Goal: Information Seeking & Learning: Learn about a topic

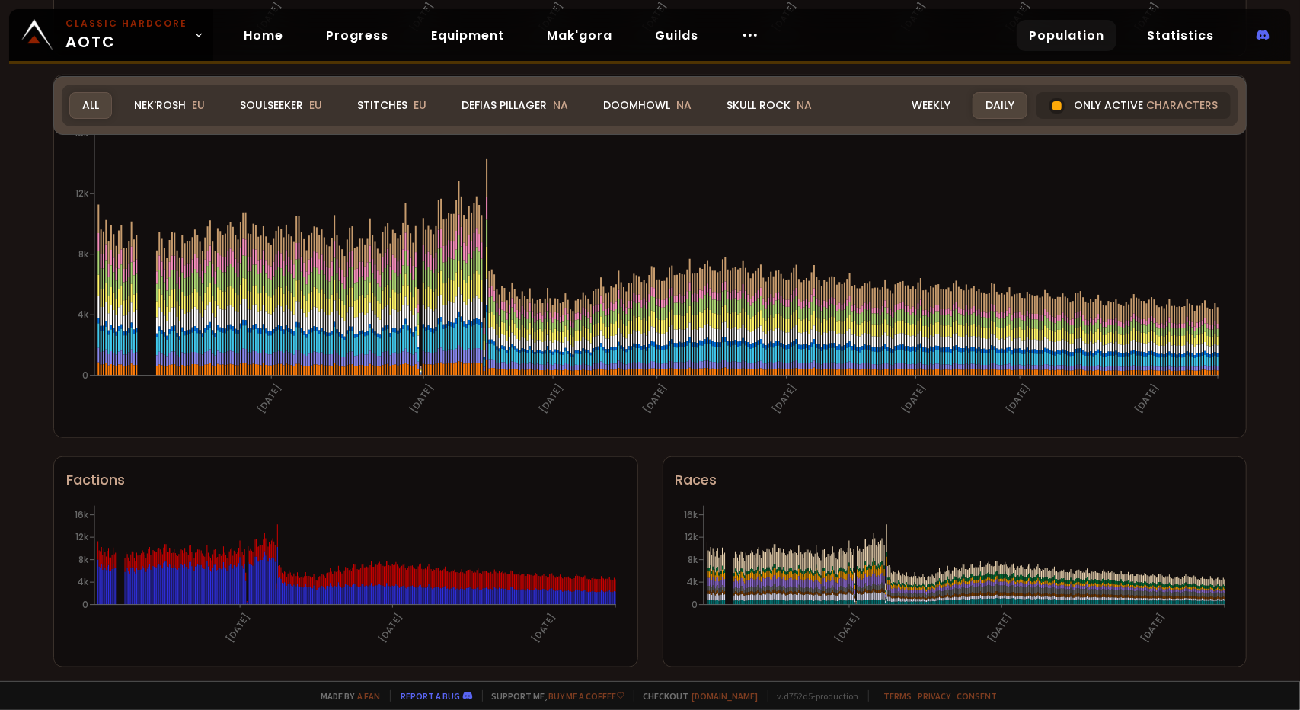
scroll to position [840, 0]
click at [561, 696] on link "Terms" at bounding box center [898, 695] width 28 height 11
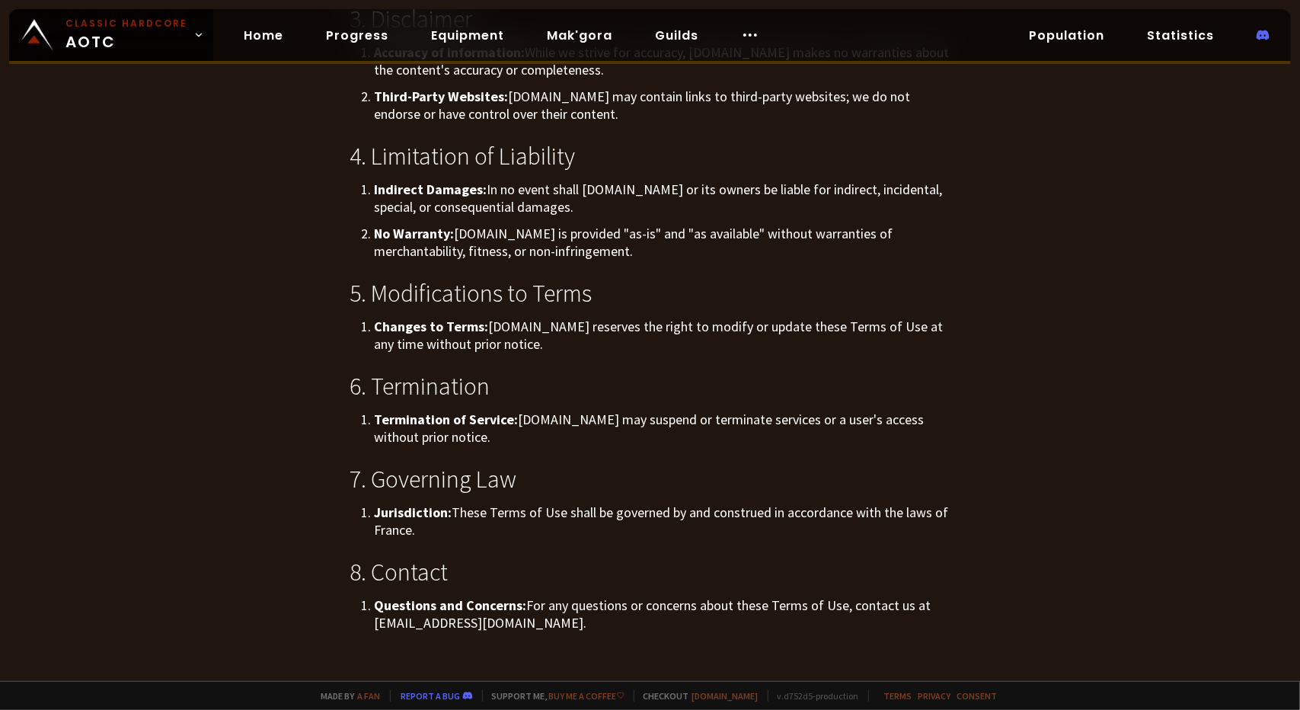
scroll to position [906, 0]
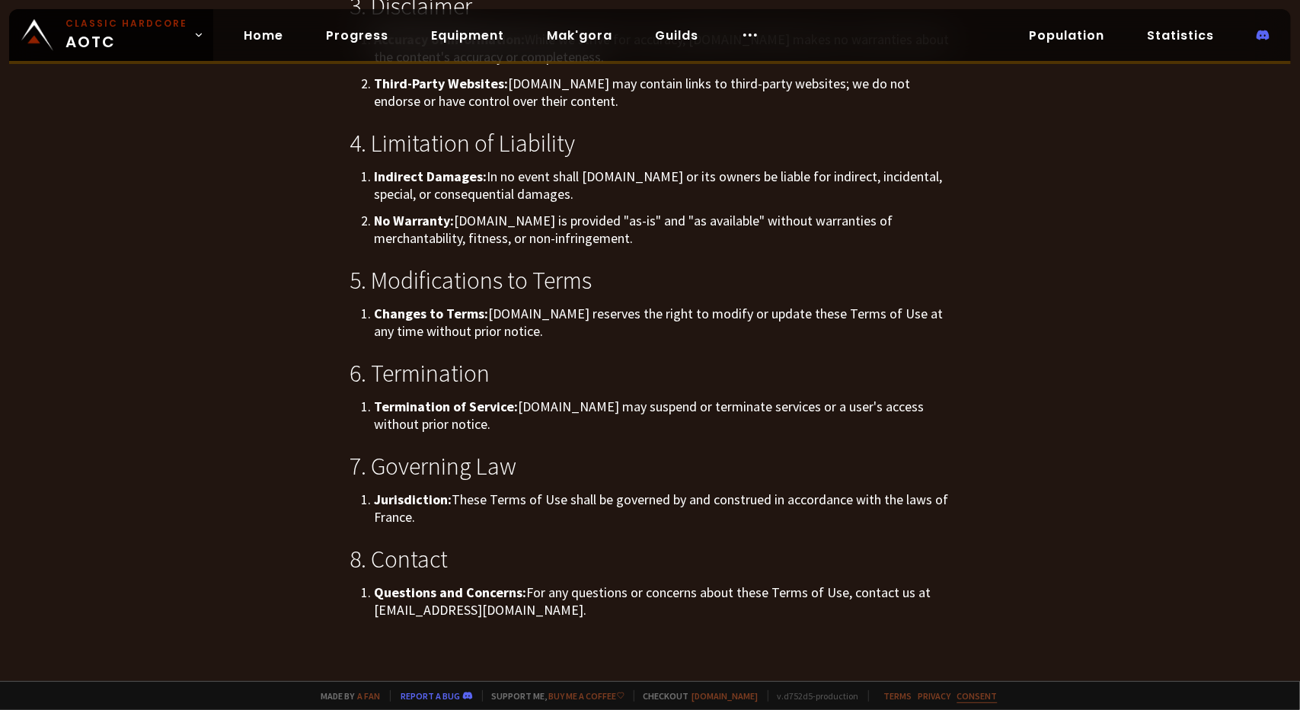
click at [561, 694] on link "Consent" at bounding box center [977, 695] width 40 height 11
click at [561, 30] on link "Population" at bounding box center [1066, 35] width 100 height 31
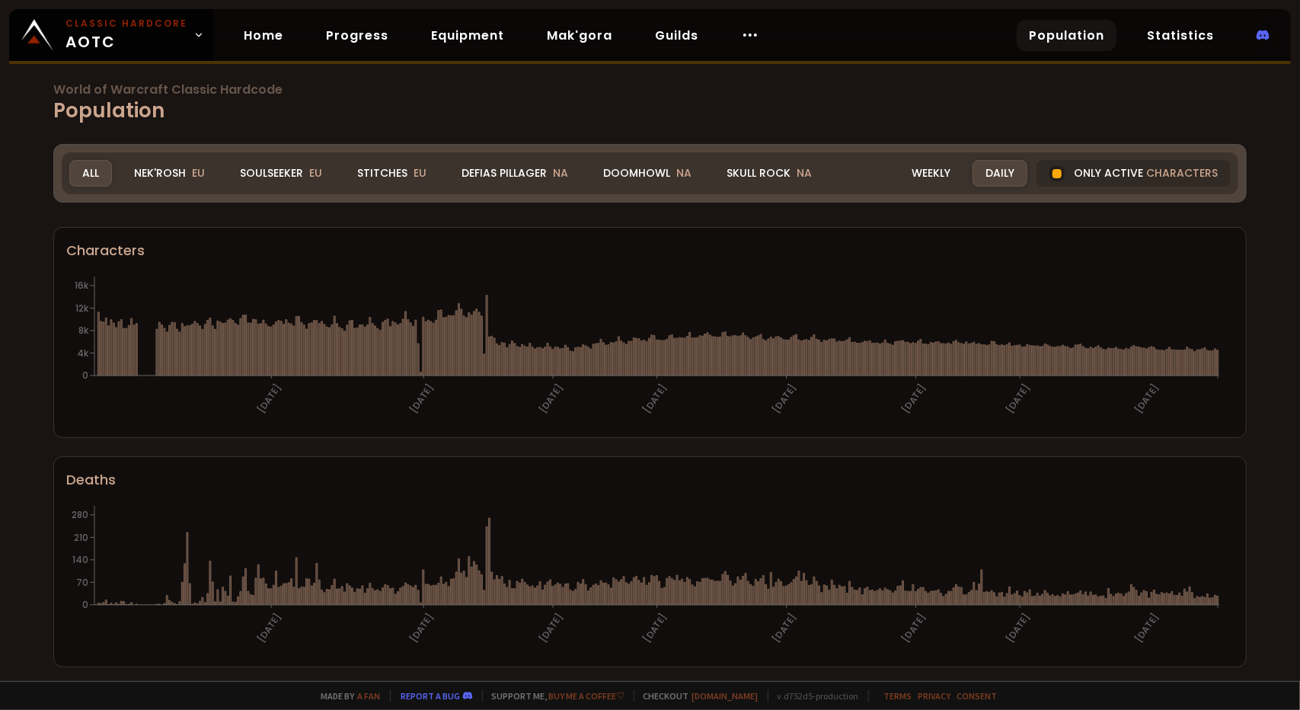
click at [0, 249] on div "World of Warcraft Classic Hardcode Population Realm All All Nek'Rosh EU Soulsee…" at bounding box center [650, 340] width 1300 height 681
click at [274, 37] on link "Home" at bounding box center [263, 35] width 64 height 31
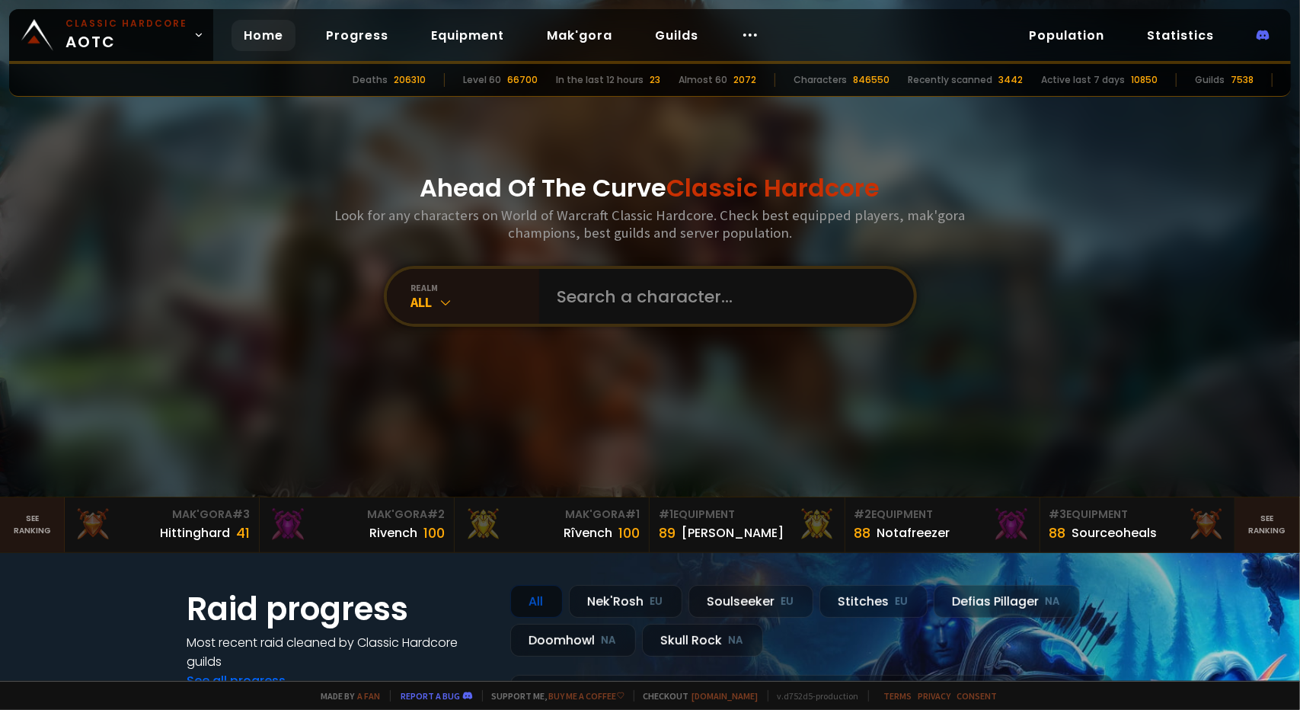
click at [178, 213] on div at bounding box center [650, 248] width 1300 height 496
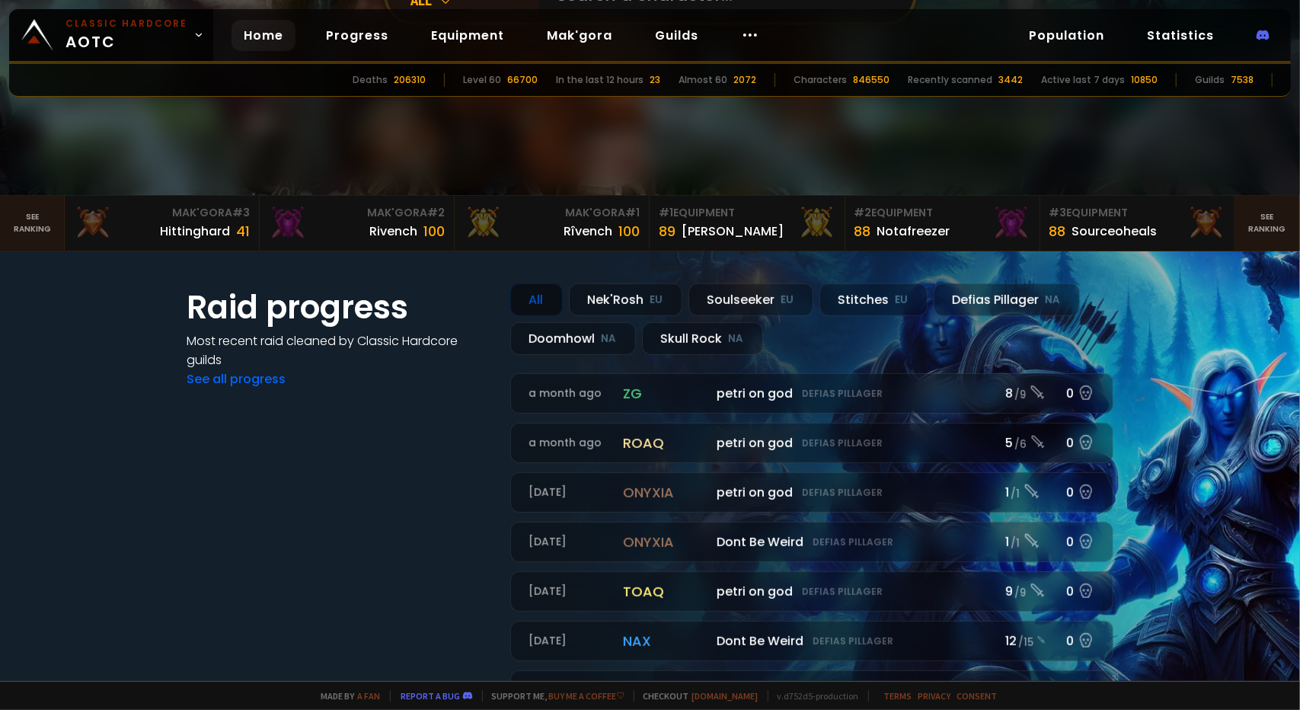
scroll to position [305, 0]
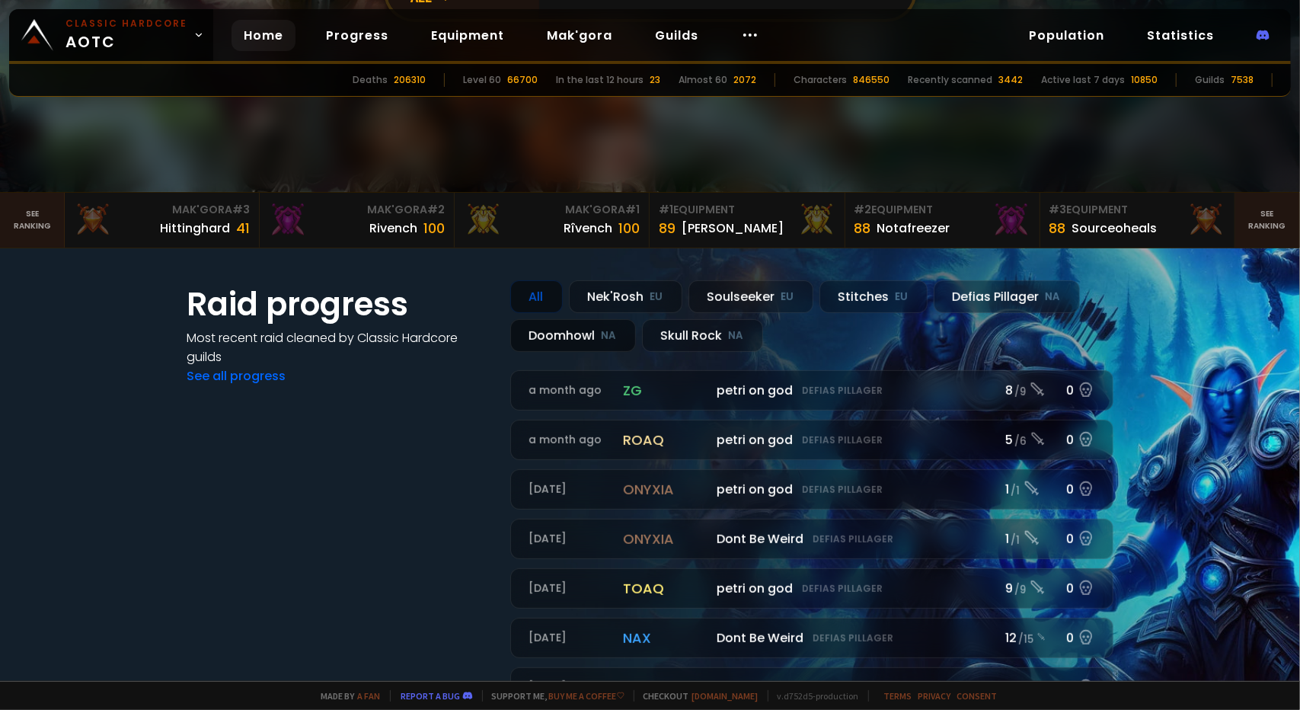
click at [561, 329] on div "Doomhowl NA" at bounding box center [573, 335] width 126 height 33
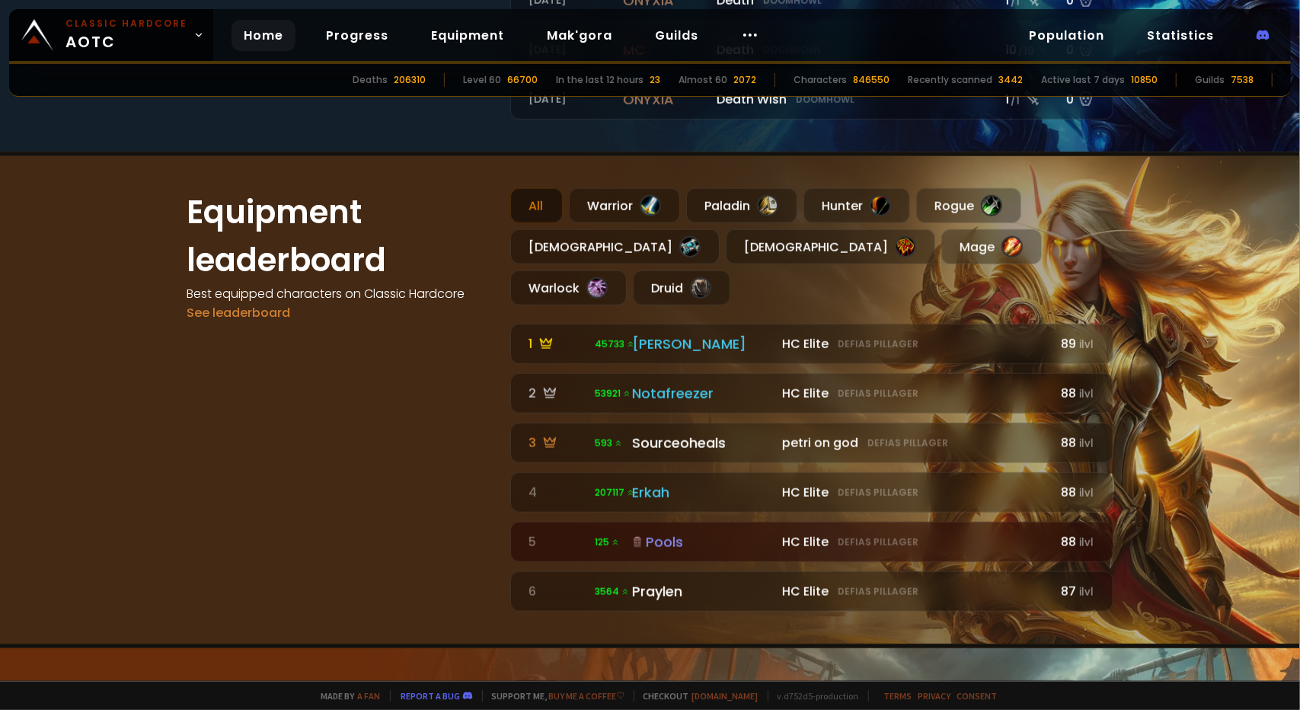
scroll to position [914, 0]
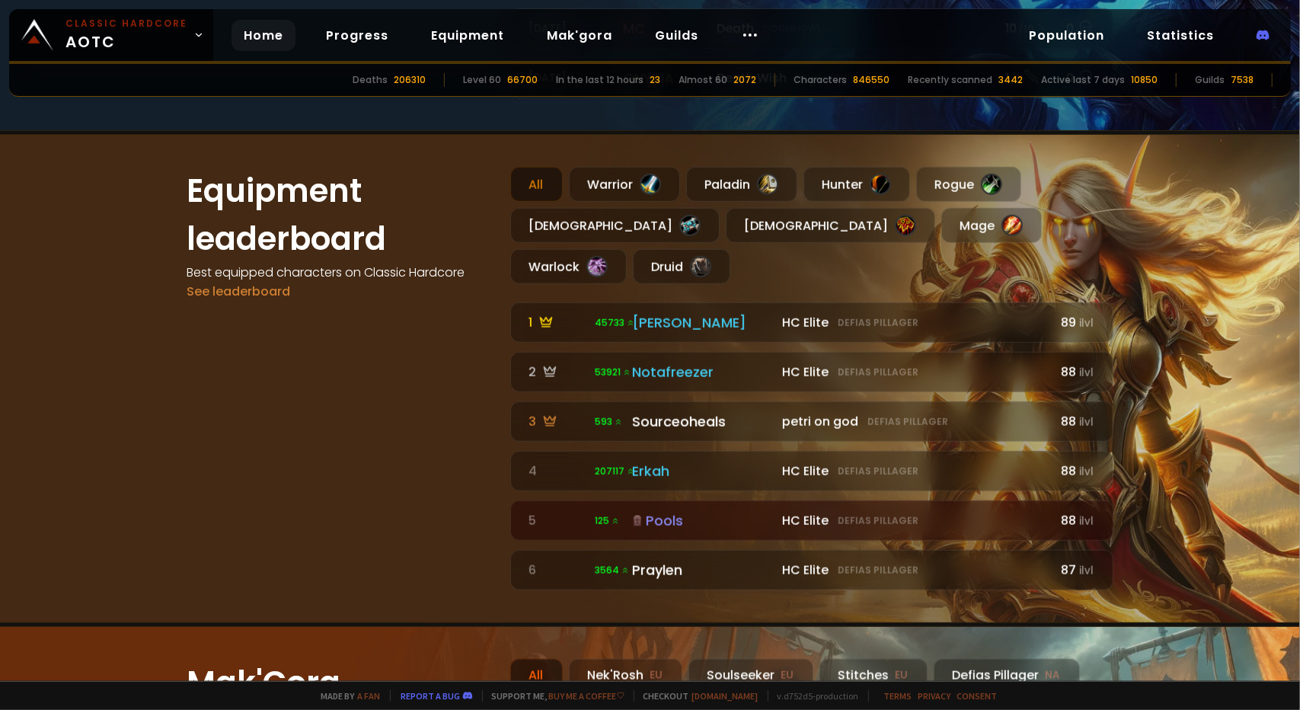
click at [265, 403] on div "Equipment leaderboard Best equipped characters on Classic Hardcore See leaderbo…" at bounding box center [339, 378] width 305 height 423
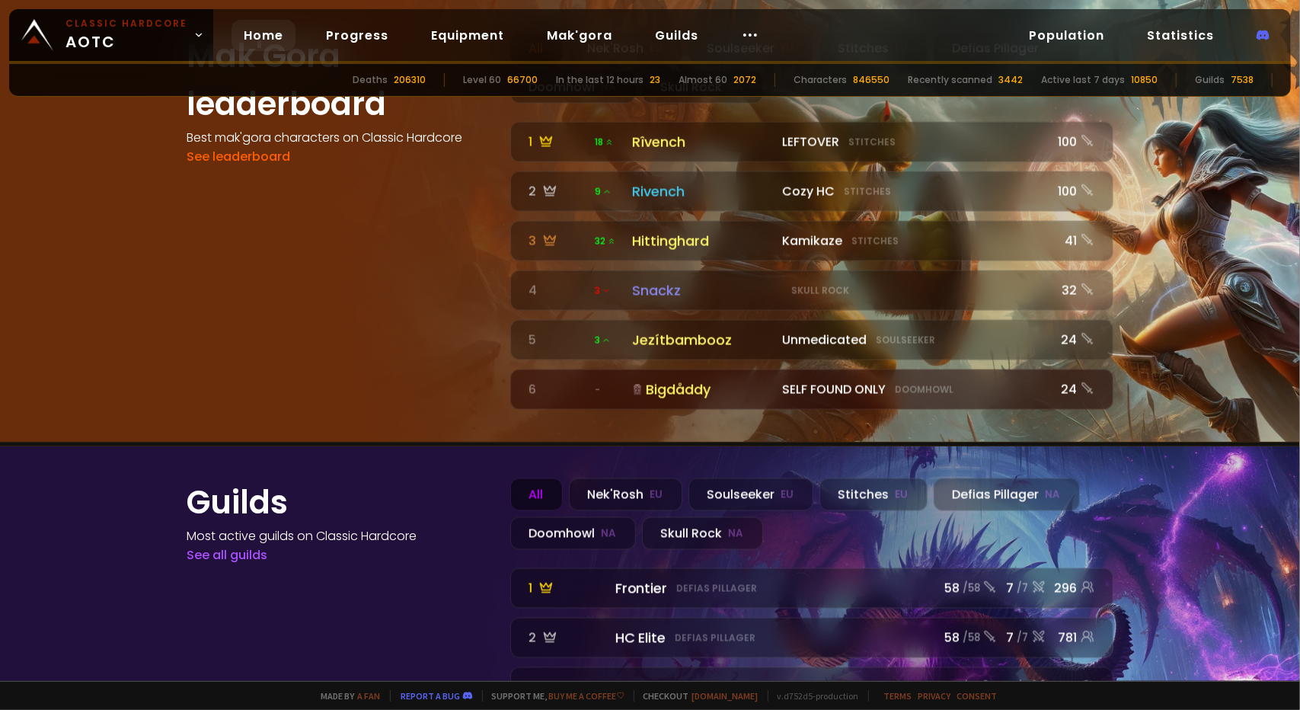
scroll to position [1658, 0]
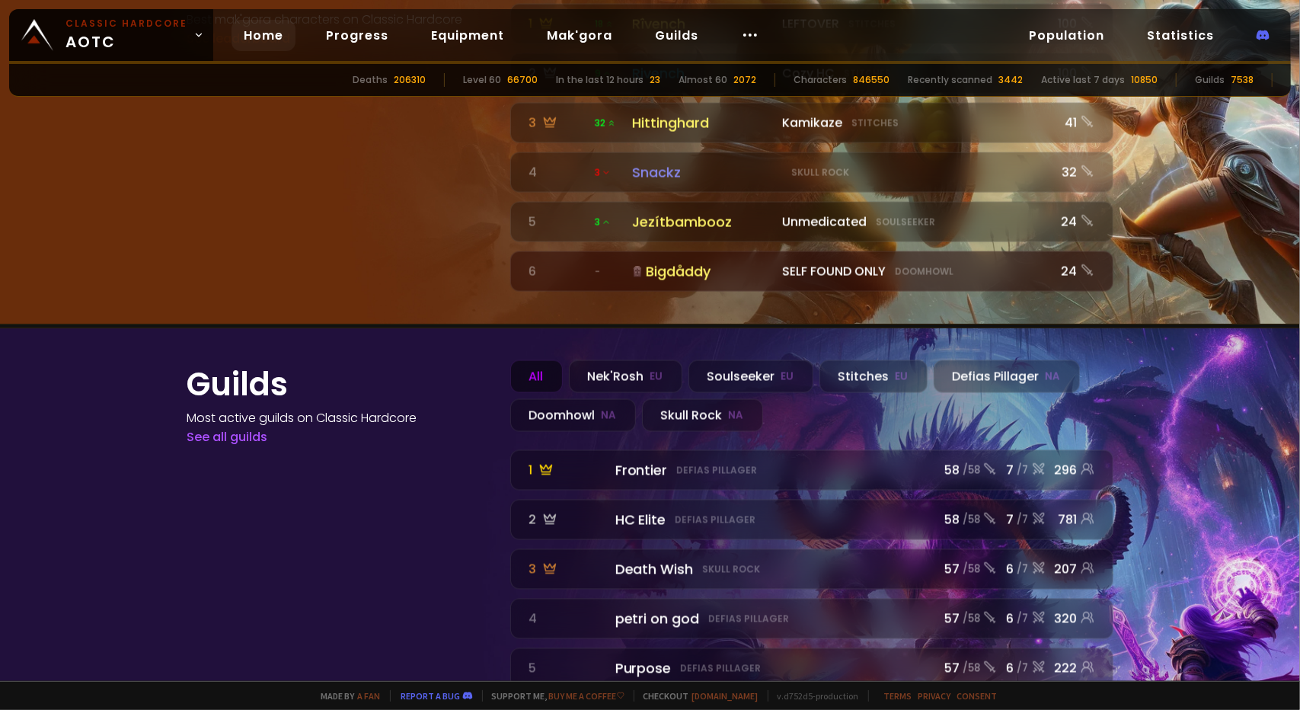
click at [381, 203] on div "Mak'Gora leaderboard Best mak'gora characters on Classic Hardcore See leaderboa…" at bounding box center [339, 103] width 305 height 378
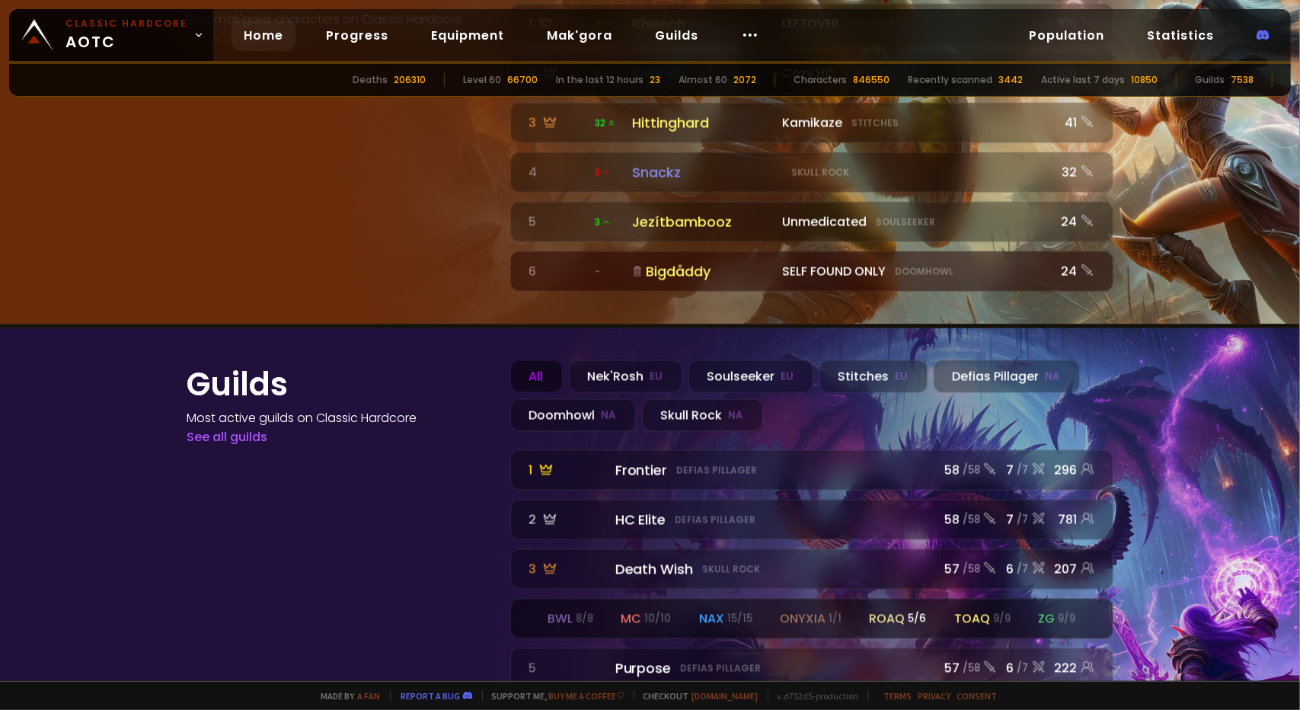
click at [561, 609] on div "roaq 5 / 6" at bounding box center [897, 618] width 57 height 19
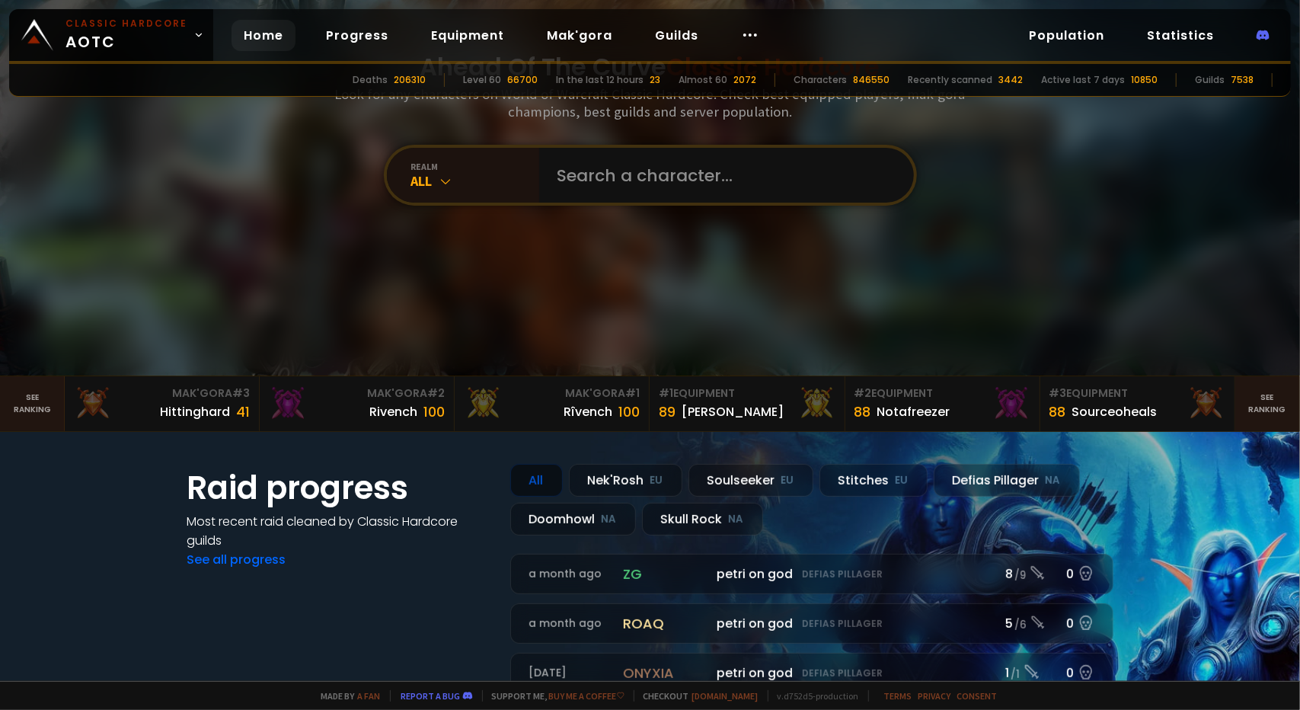
scroll to position [457, 0]
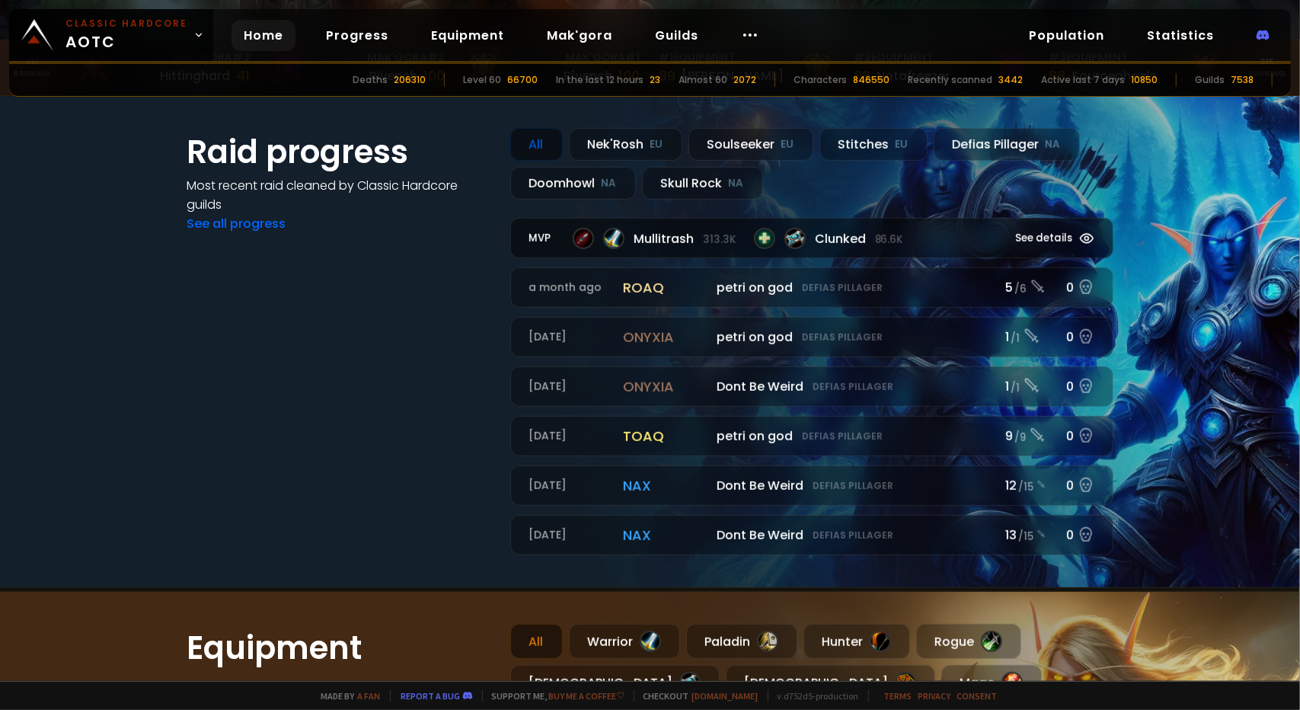
click at [561, 229] on span "Clunked 86.6k" at bounding box center [859, 238] width 88 height 19
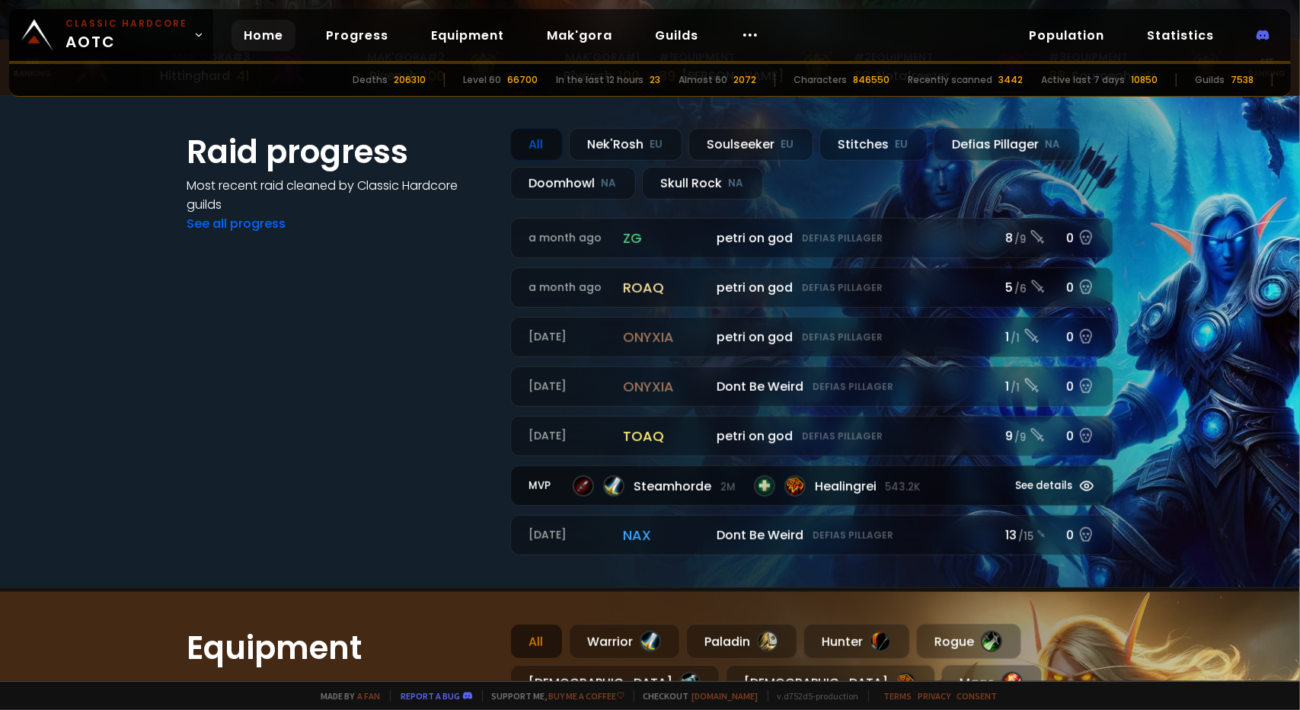
scroll to position [990, 0]
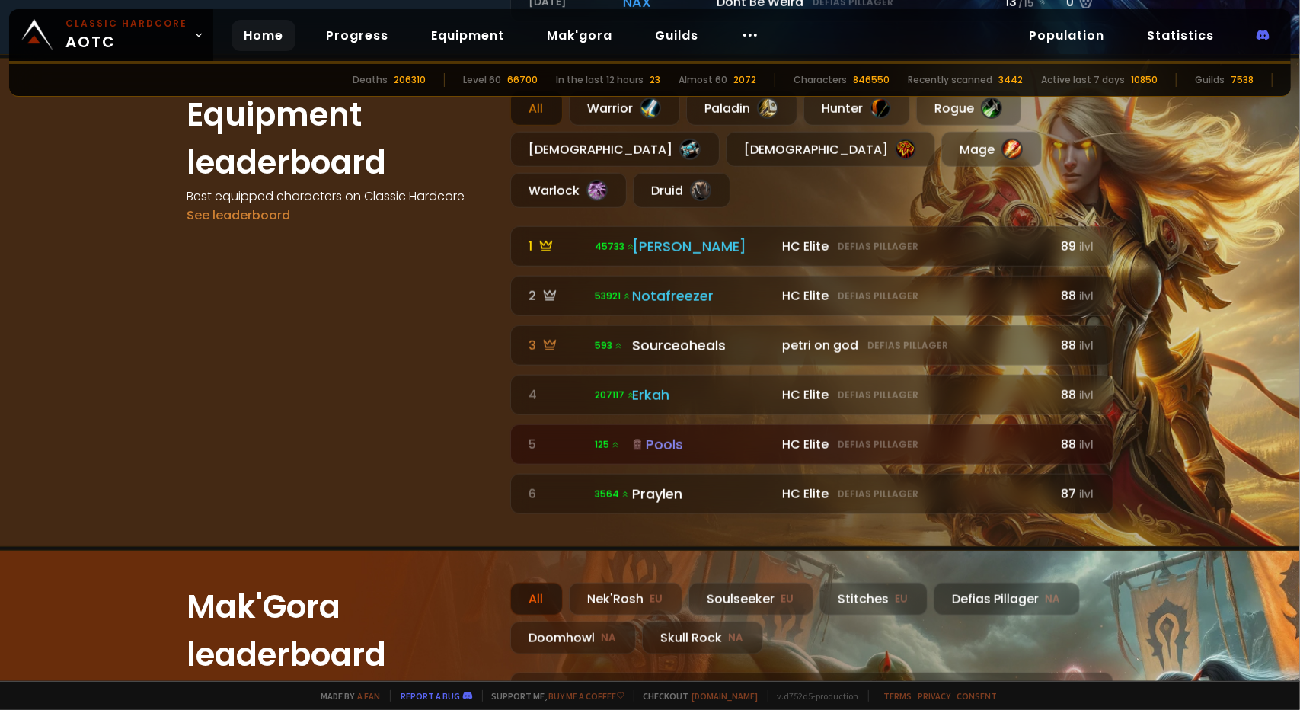
drag, startPoint x: 288, startPoint y: 343, endPoint x: 364, endPoint y: 378, distance: 83.5
click at [288, 343] on div "Equipment leaderboard Best equipped characters on Classic Hardcore See leaderbo…" at bounding box center [339, 302] width 305 height 423
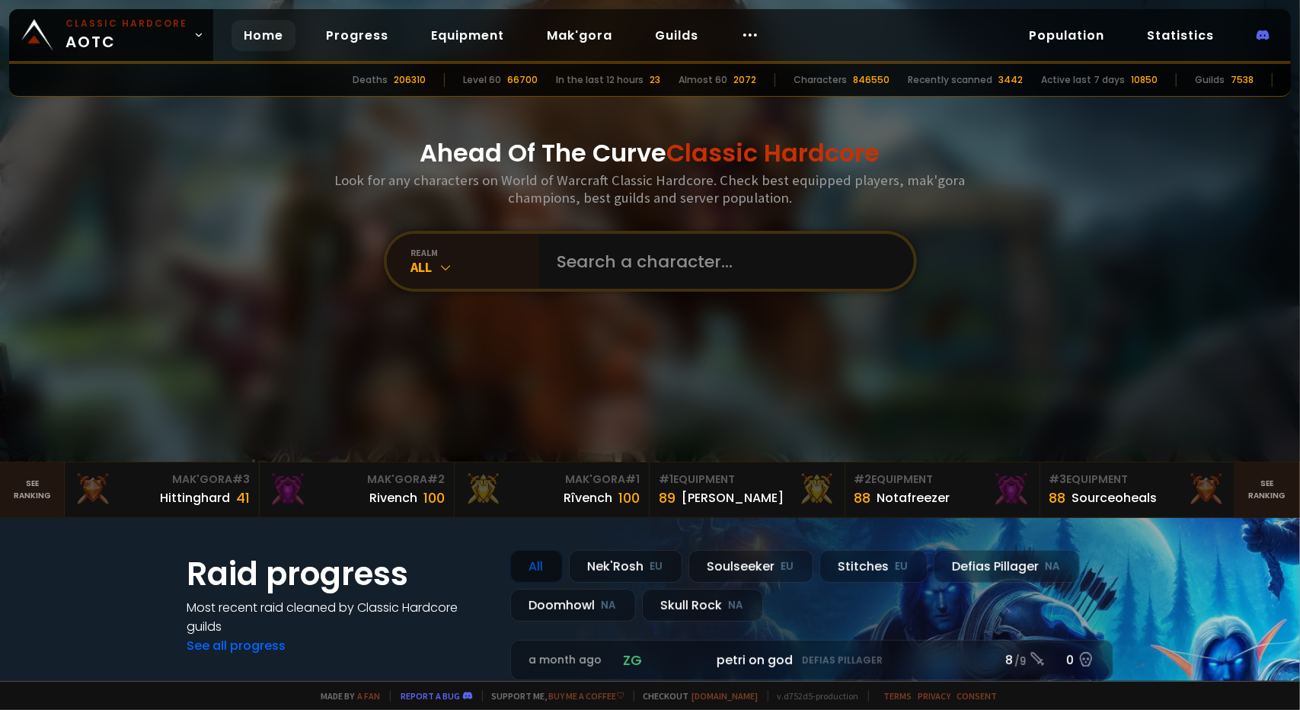
scroll to position [0, 0]
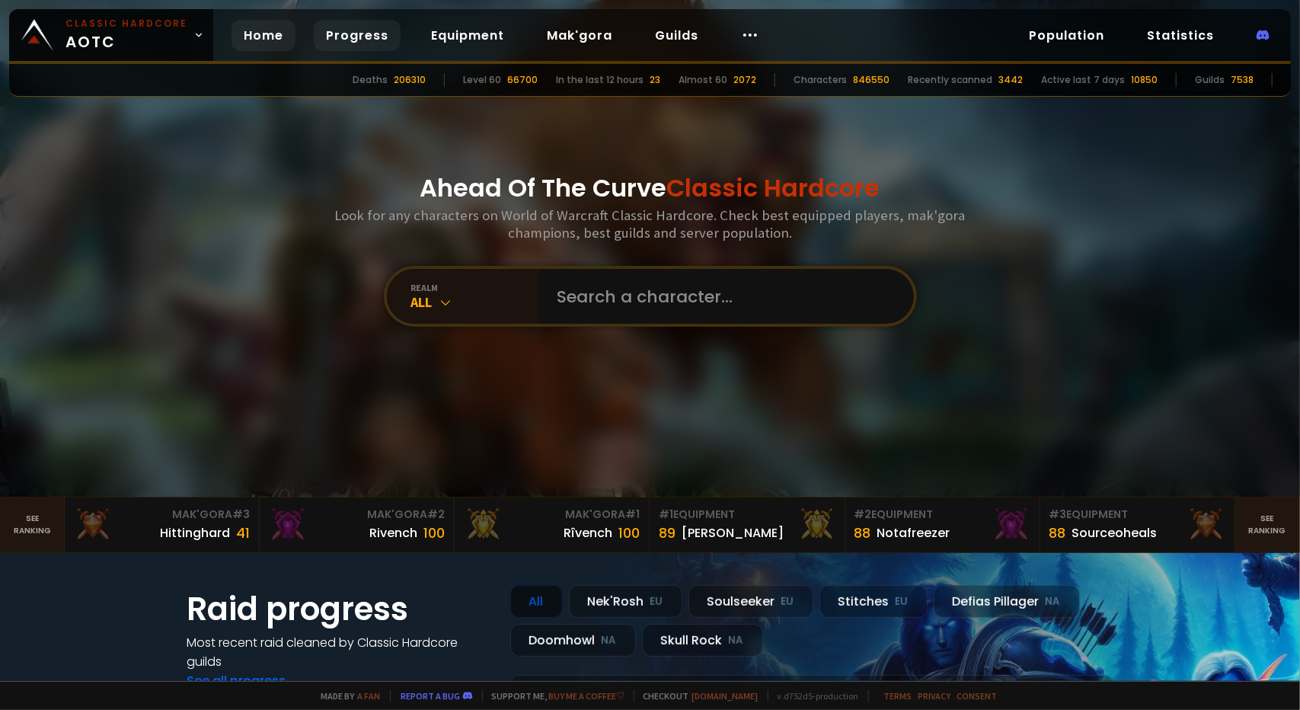
click at [350, 30] on link "Progress" at bounding box center [357, 35] width 87 height 31
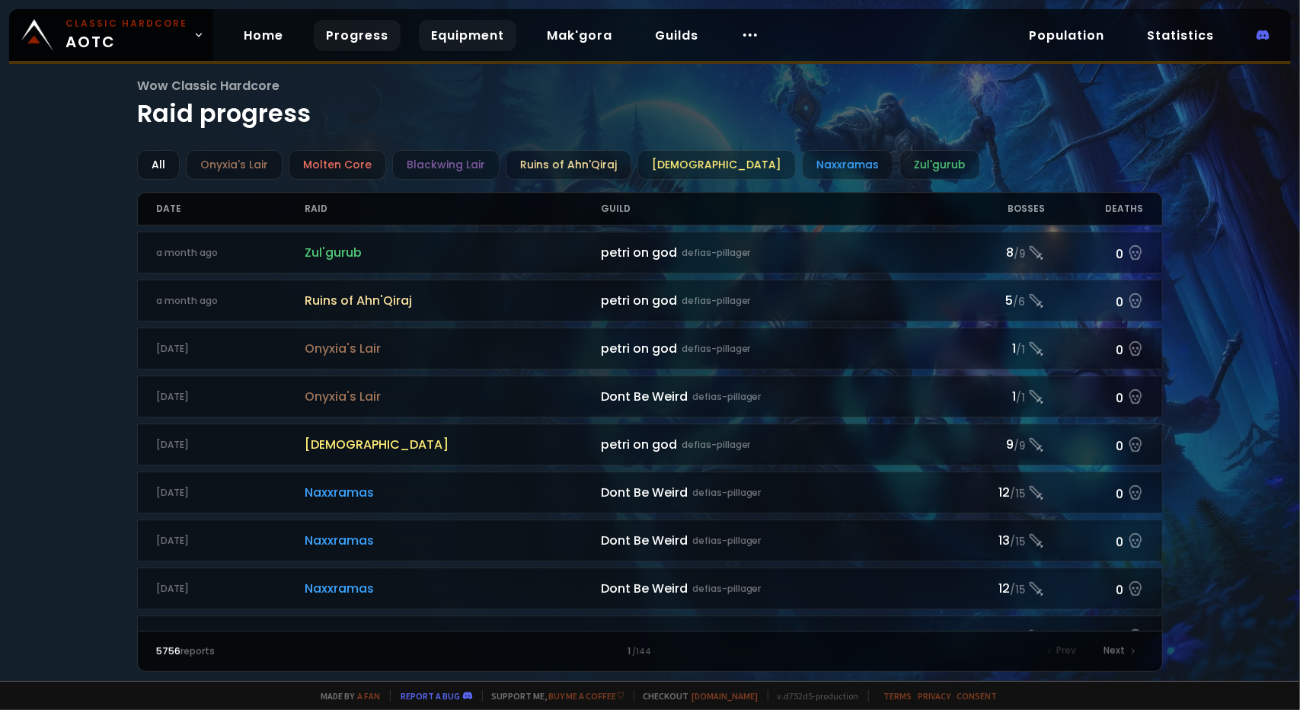
click at [423, 43] on link "Equipment" at bounding box center [467, 35] width 97 height 31
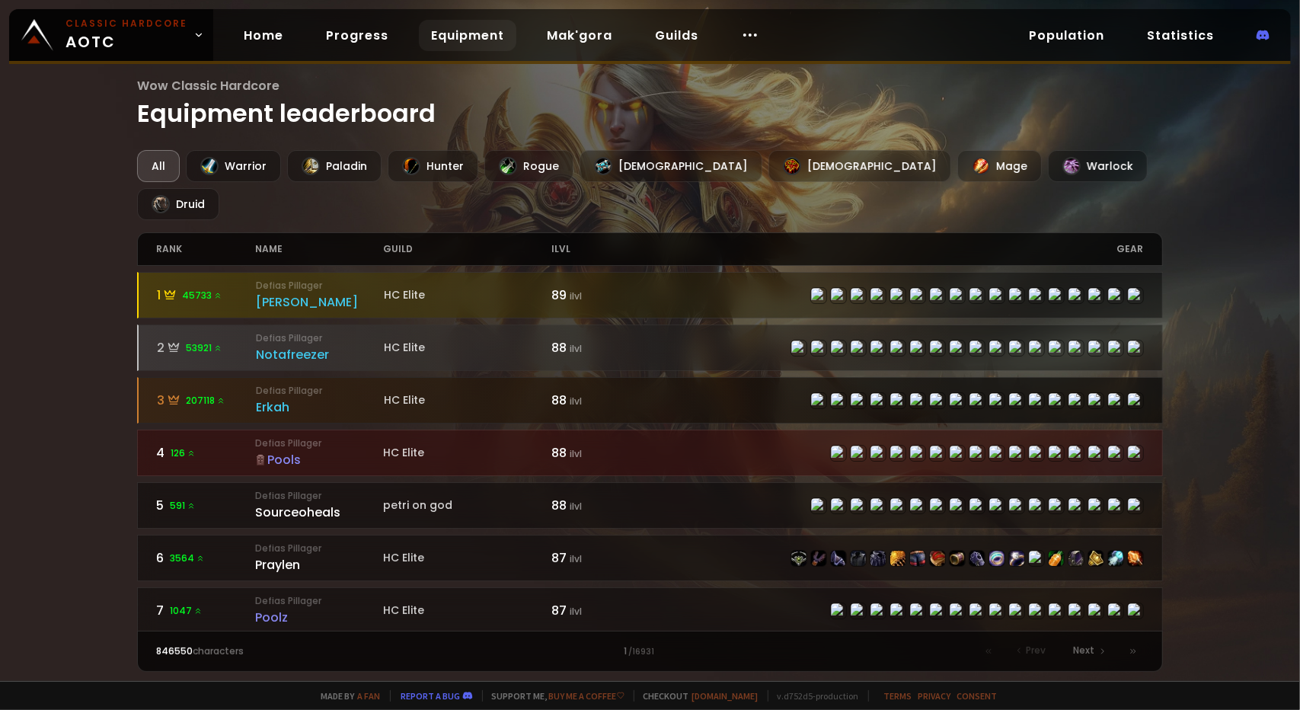
click at [225, 391] on div "3 207118" at bounding box center [206, 400] width 99 height 19
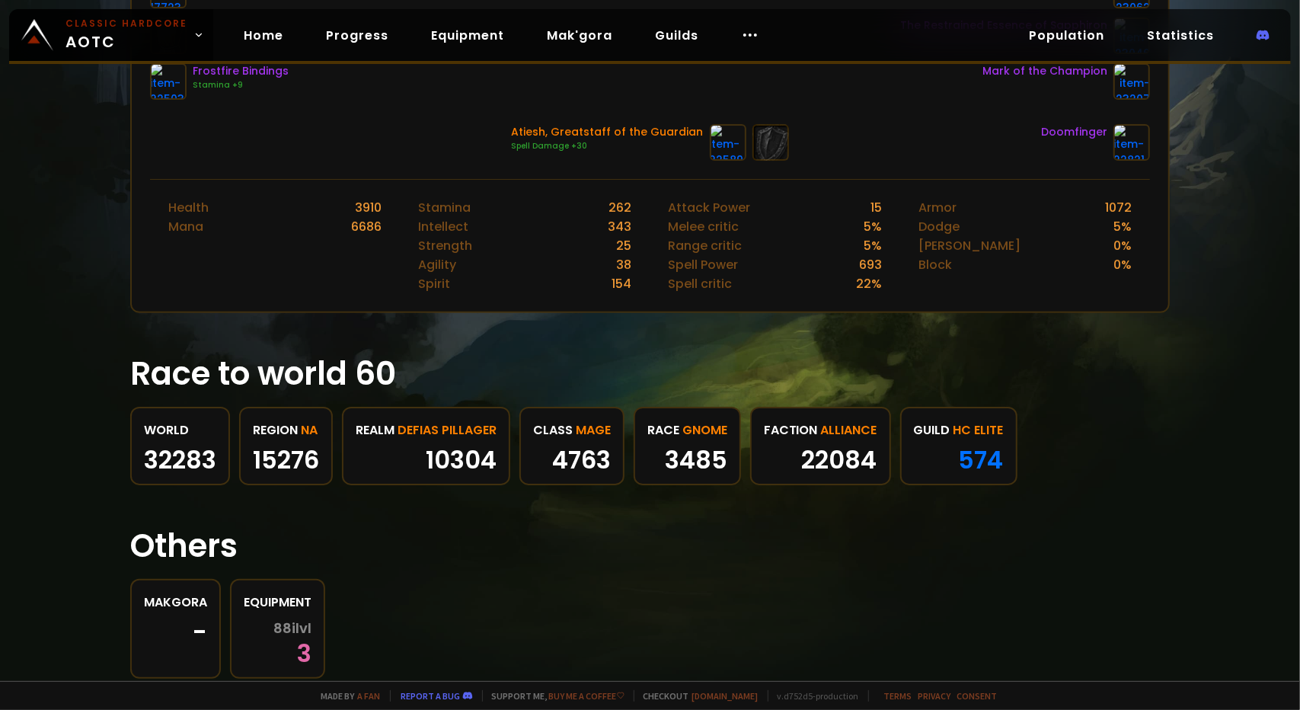
scroll to position [582, 0]
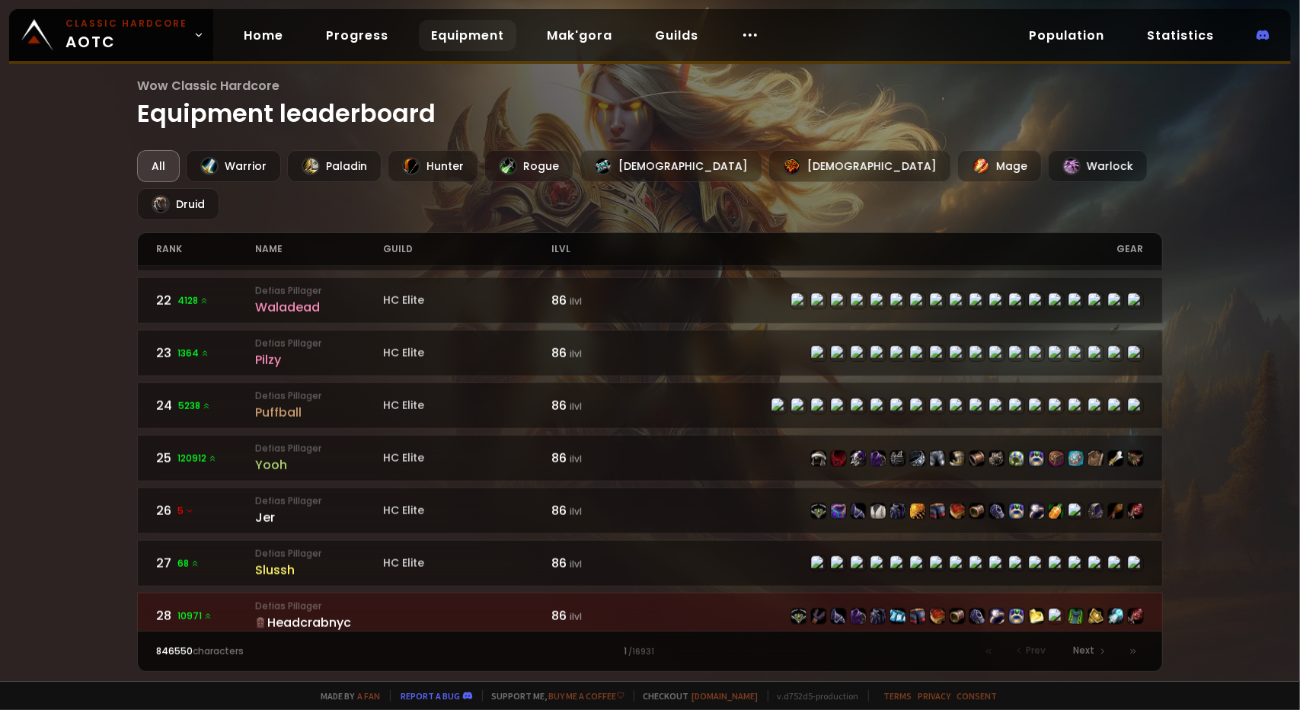
scroll to position [1447, 0]
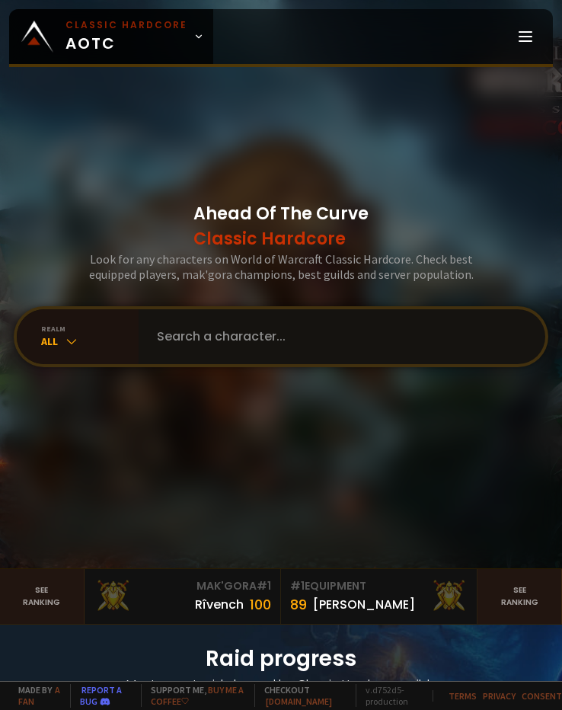
click at [340, 341] on input "text" at bounding box center [337, 336] width 378 height 55
type input "druidbro"
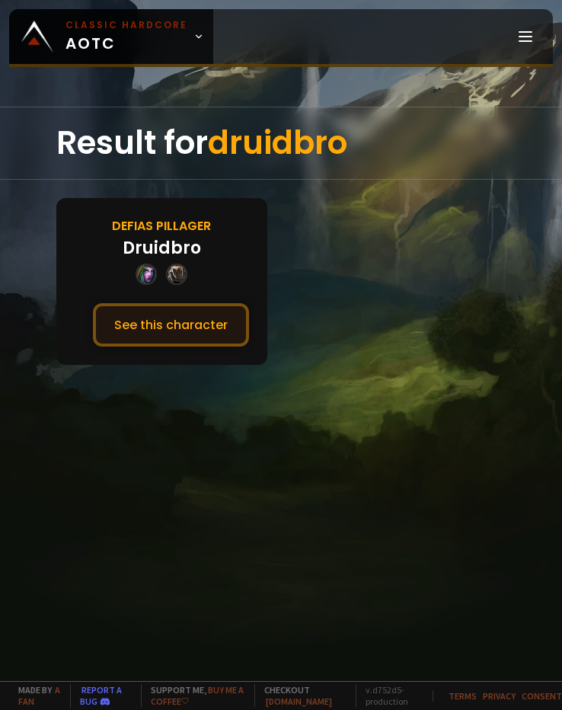
click at [185, 328] on button "See this character" at bounding box center [171, 324] width 156 height 43
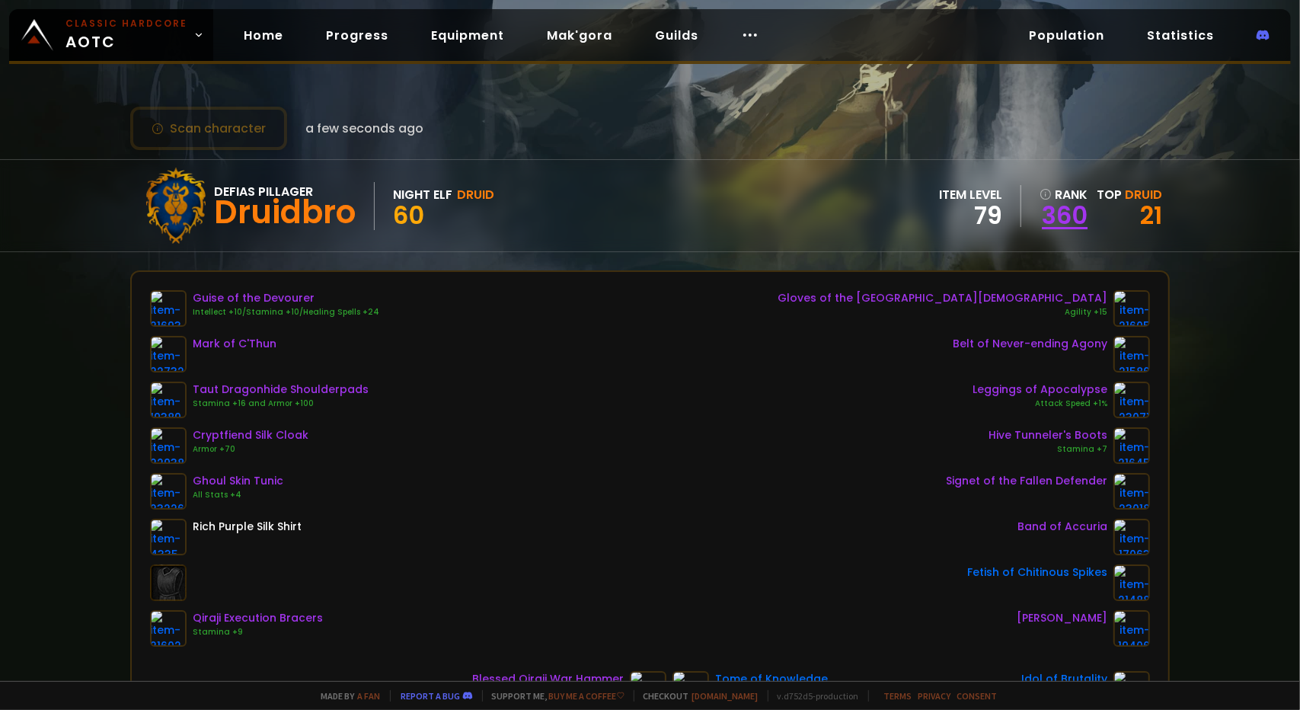
click at [561, 211] on link "360" at bounding box center [1063, 215] width 48 height 23
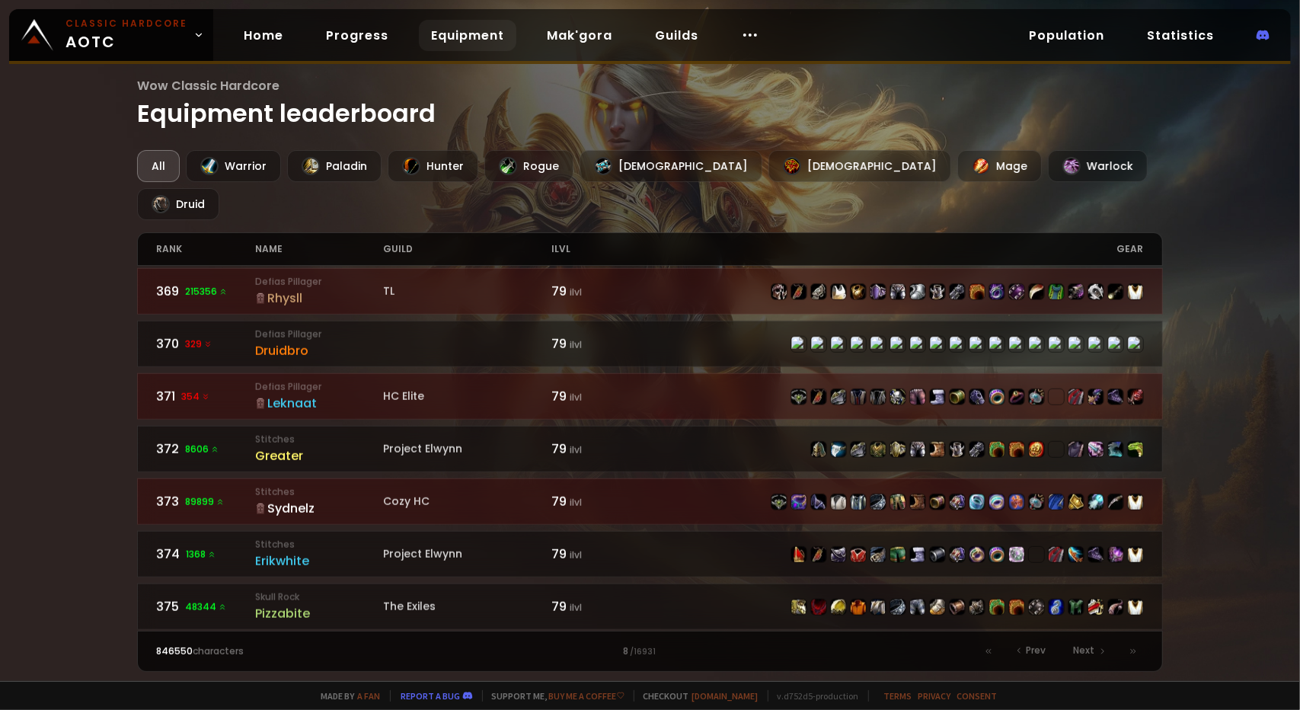
scroll to position [971, 0]
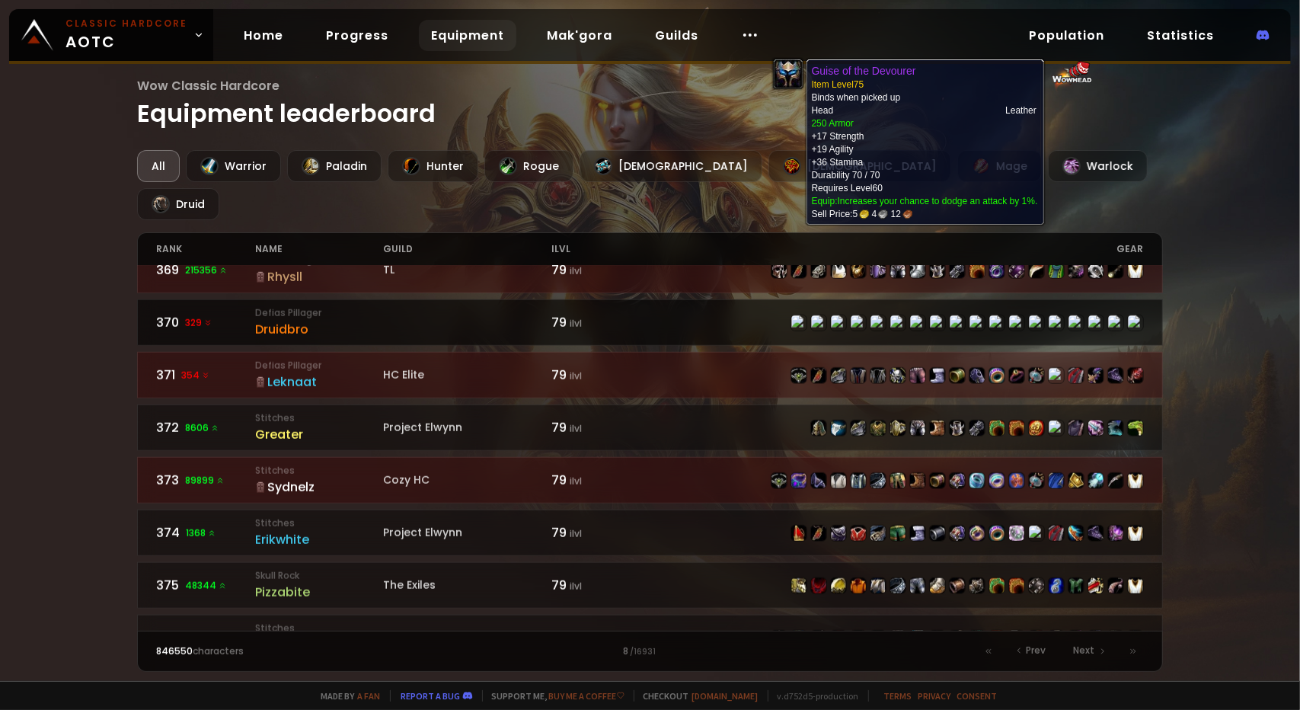
click at [561, 315] on img at bounding box center [808, 340] width 35 height 50
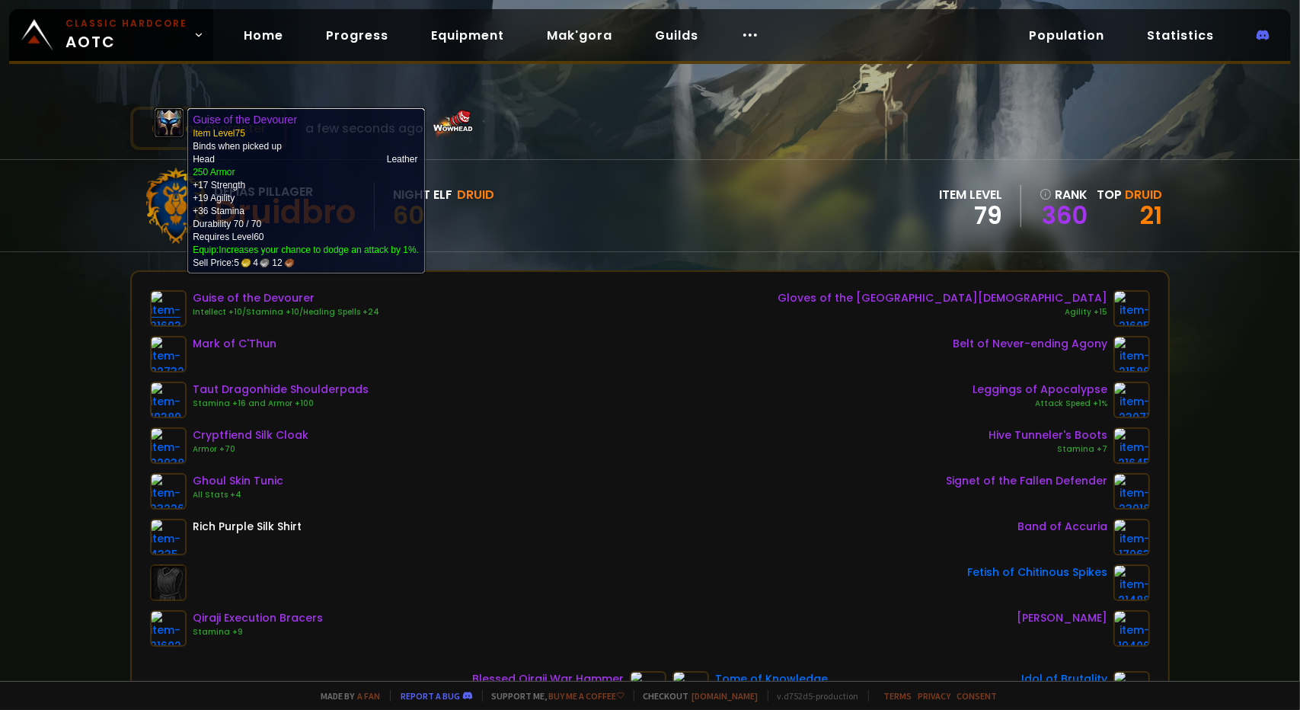
click at [161, 311] on img at bounding box center [168, 308] width 37 height 37
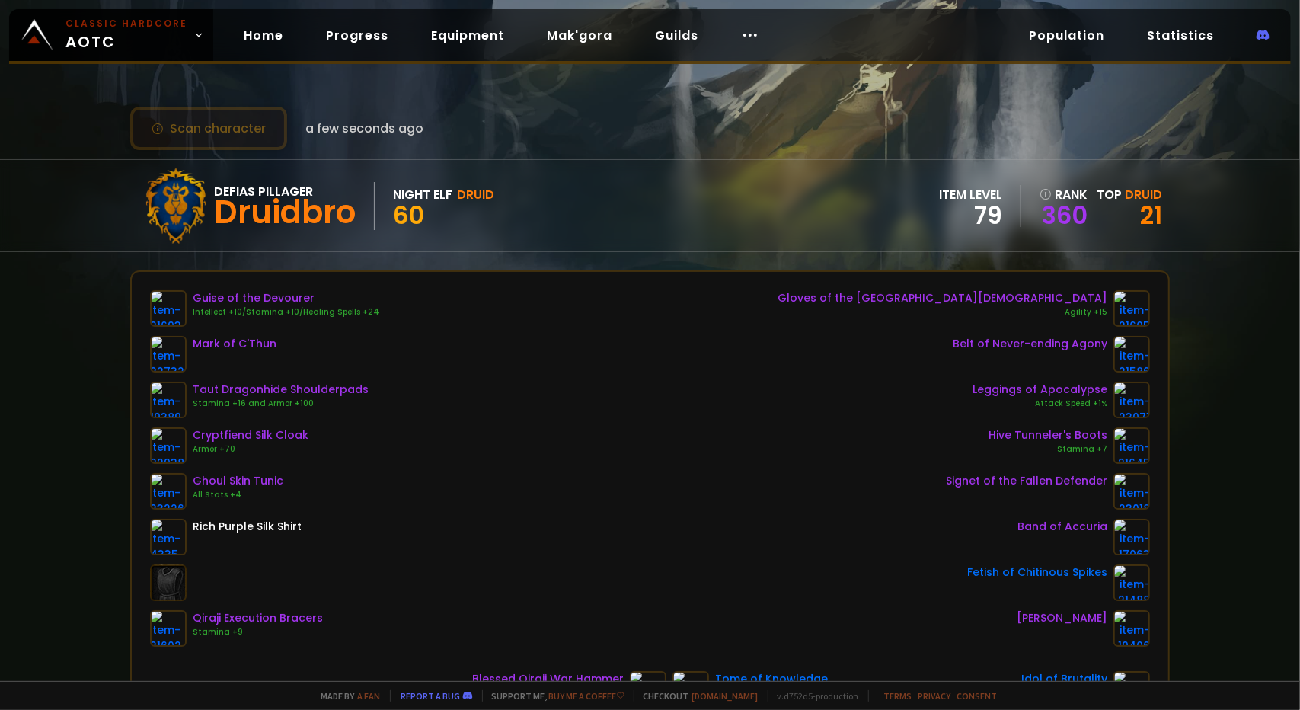
click at [244, 132] on button "Scan character" at bounding box center [208, 128] width 157 height 43
click at [45, 429] on div "Scan character a few seconds ago Defias Pillager Druidbro Night Elf Druid 60 it…" at bounding box center [650, 340] width 1300 height 681
click at [221, 139] on button "Scan character" at bounding box center [208, 128] width 157 height 43
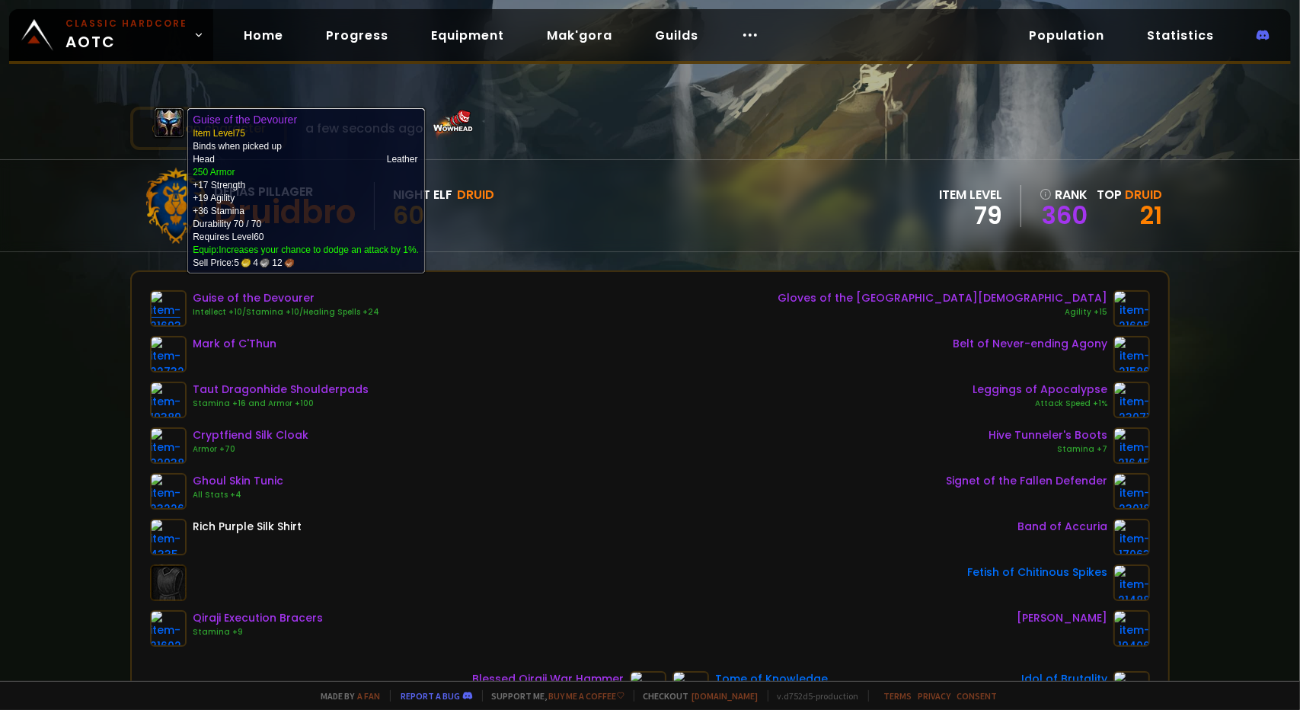
click at [163, 311] on img at bounding box center [168, 308] width 37 height 37
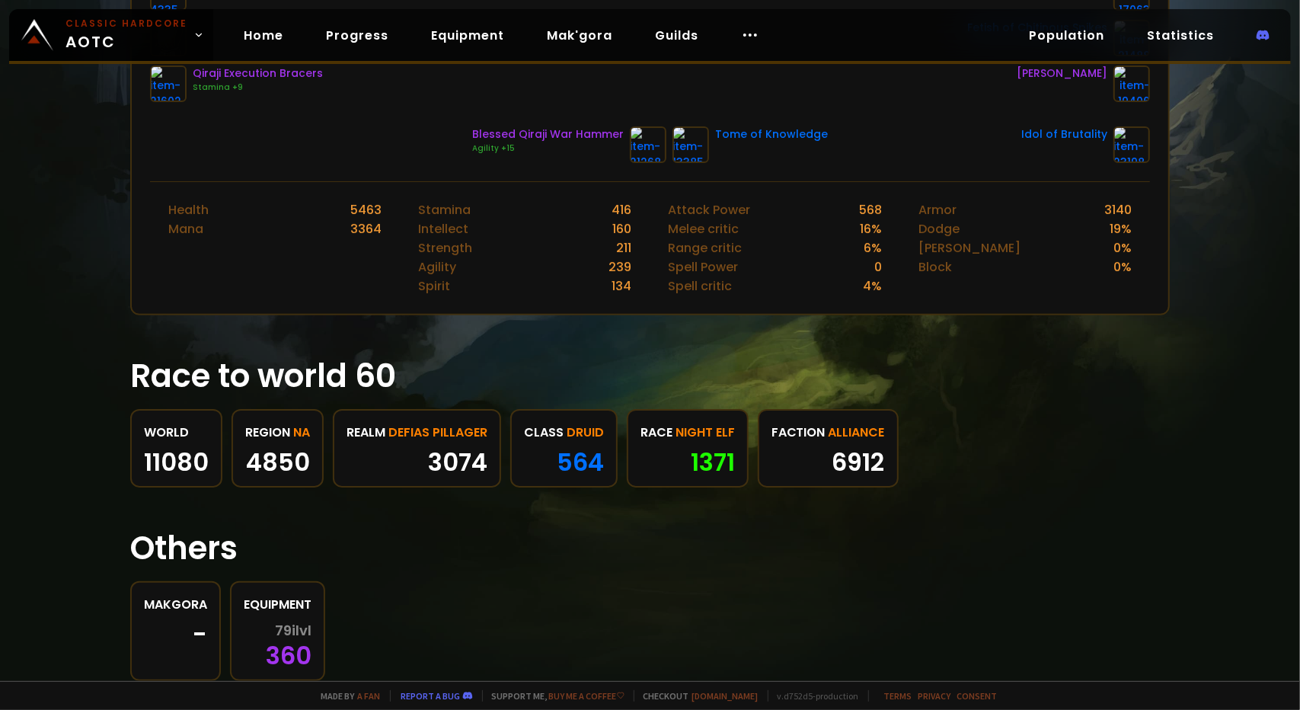
scroll to position [582, 0]
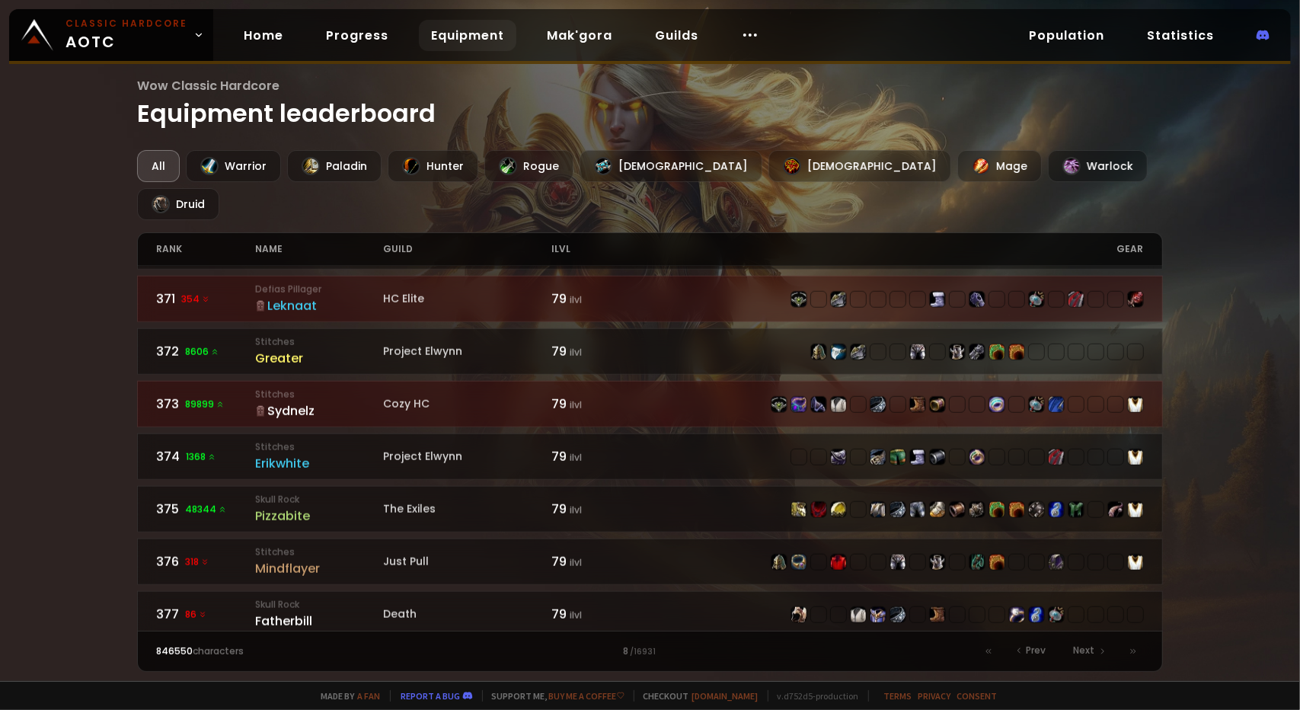
scroll to position [1351, 0]
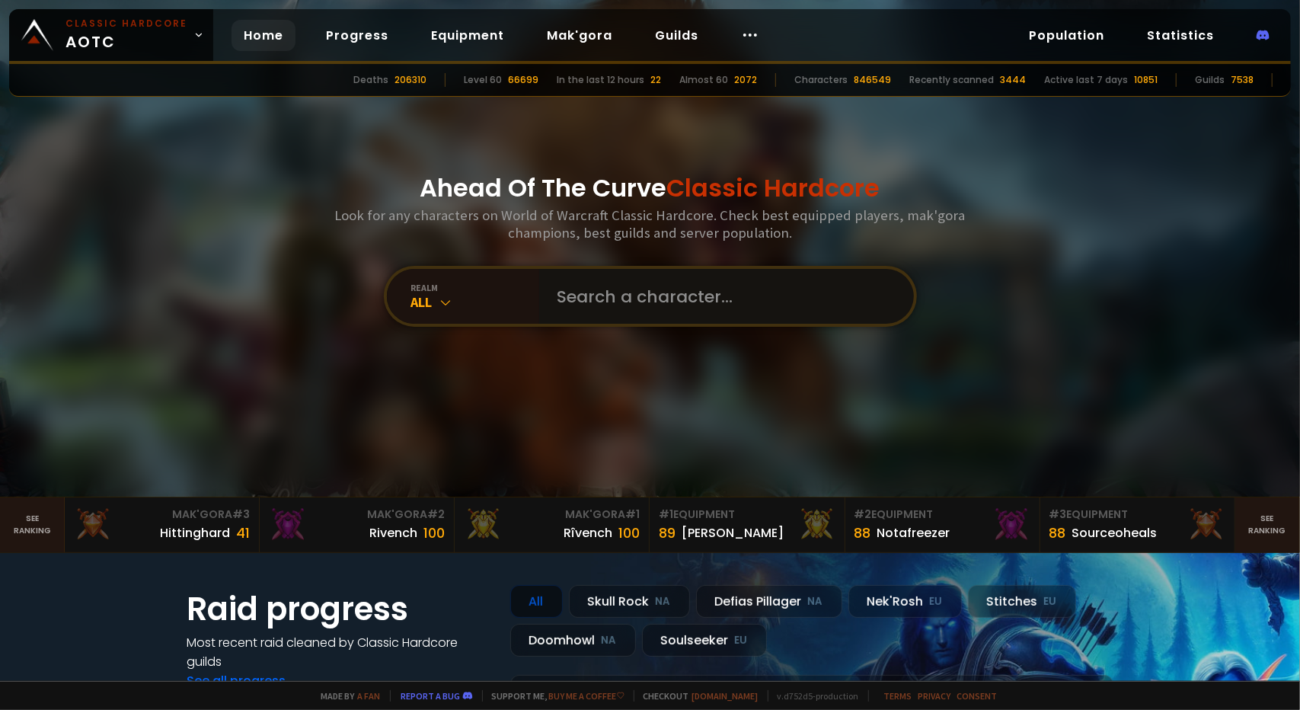
click at [592, 294] on input "text" at bounding box center [721, 296] width 347 height 55
type input "["
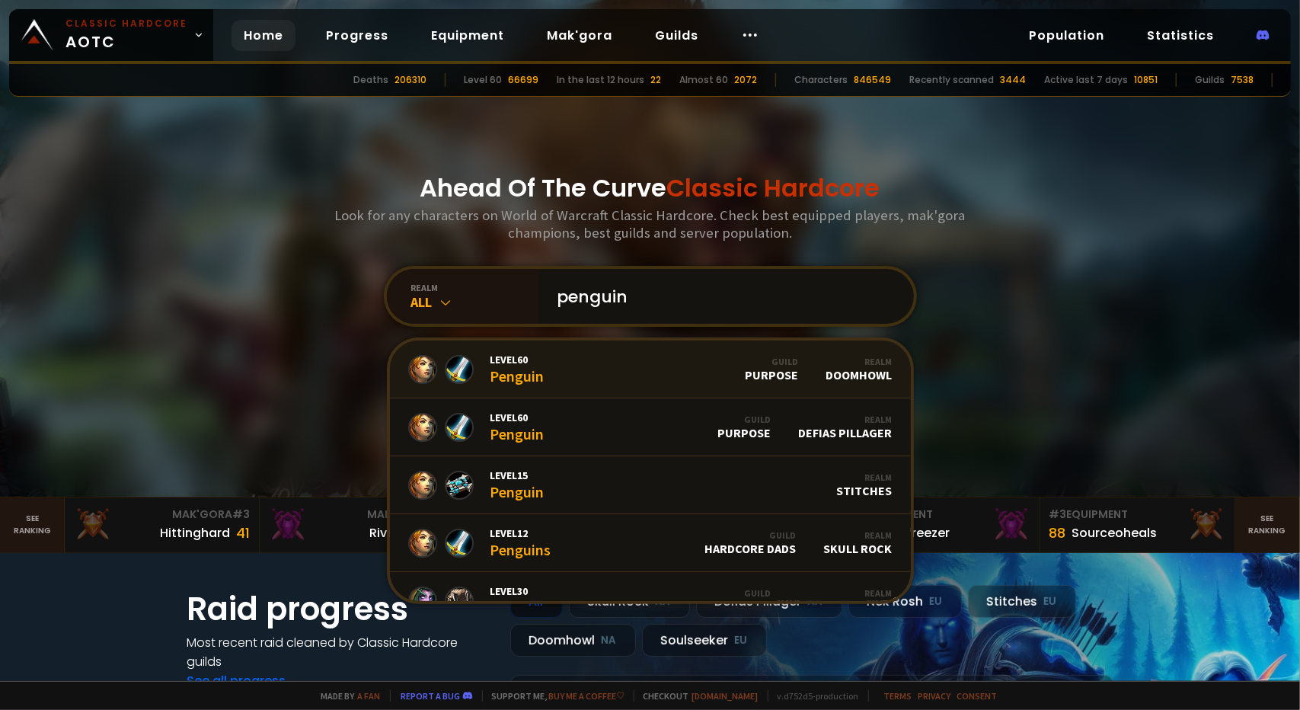
type input "penguin"
click at [585, 366] on link "Level 60 Penguin Guild Purpose Realm Doomhowl" at bounding box center [650, 369] width 521 height 58
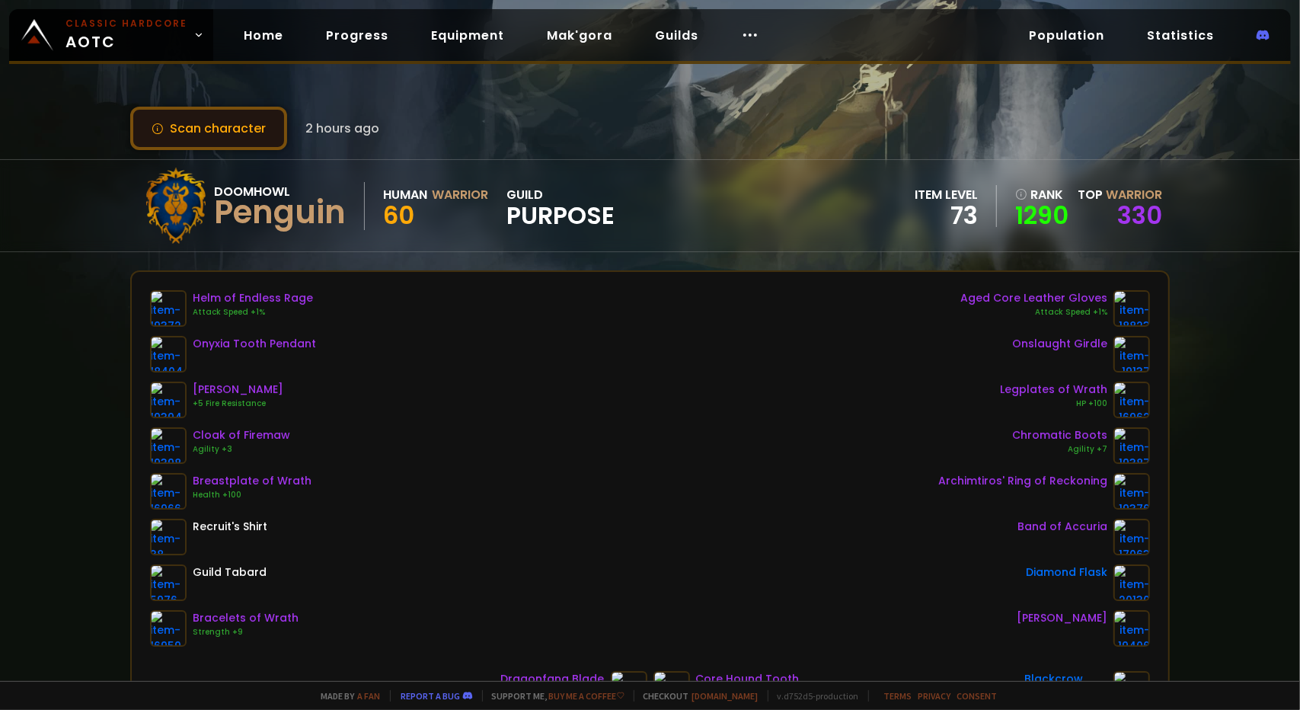
click at [234, 127] on button "Scan character" at bounding box center [208, 128] width 157 height 43
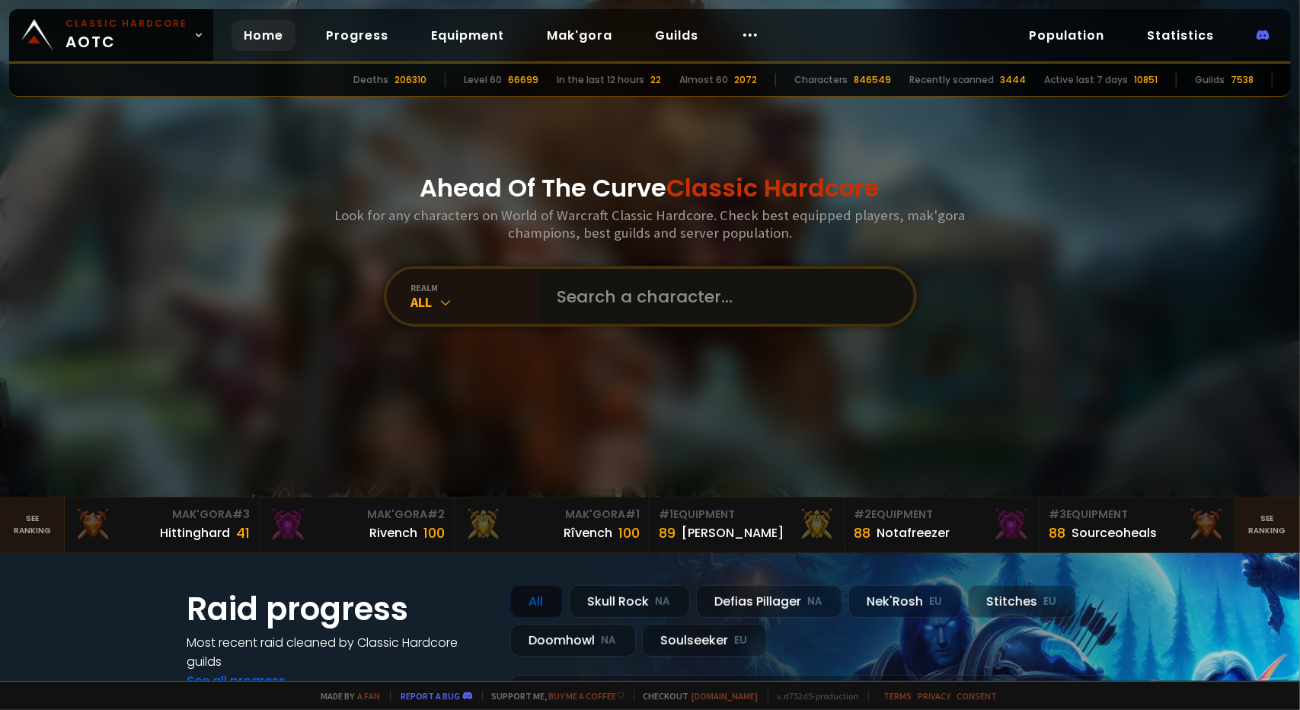
click at [638, 314] on input "text" at bounding box center [721, 296] width 347 height 55
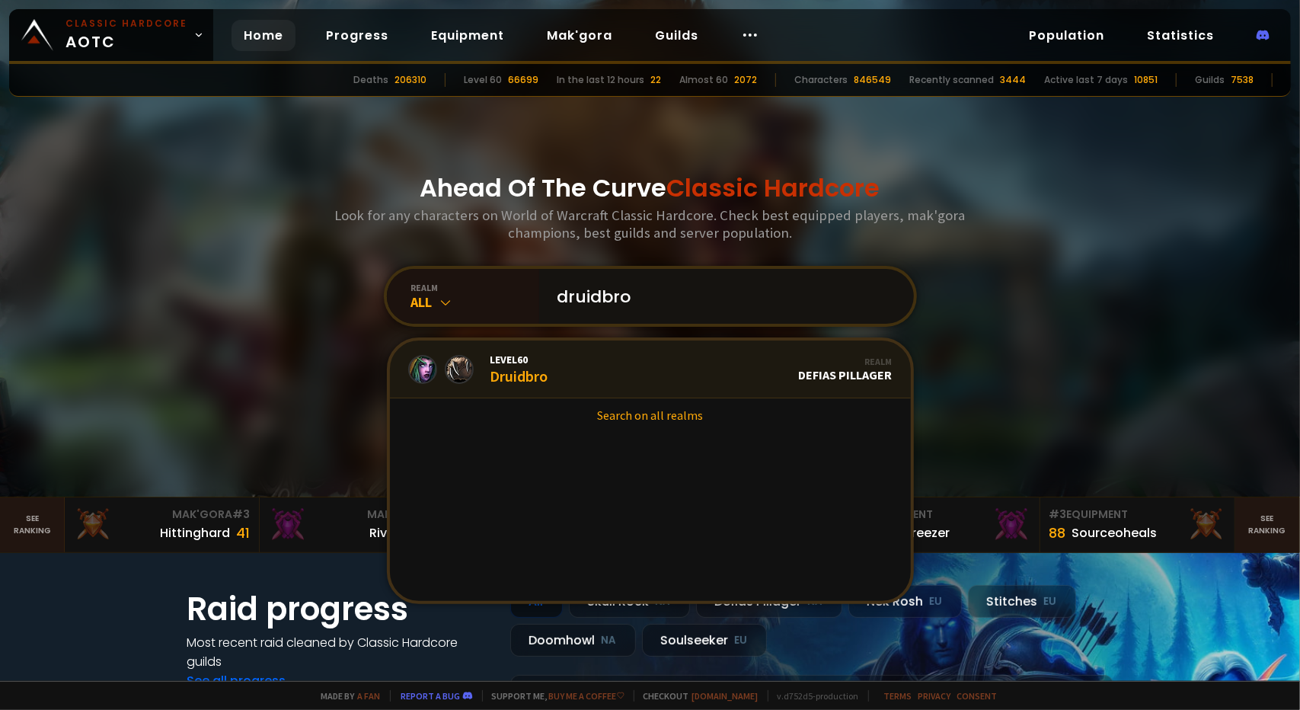
type input "druidbro"
click at [505, 369] on div "Level 60 Druidbro" at bounding box center [519, 369] width 58 height 33
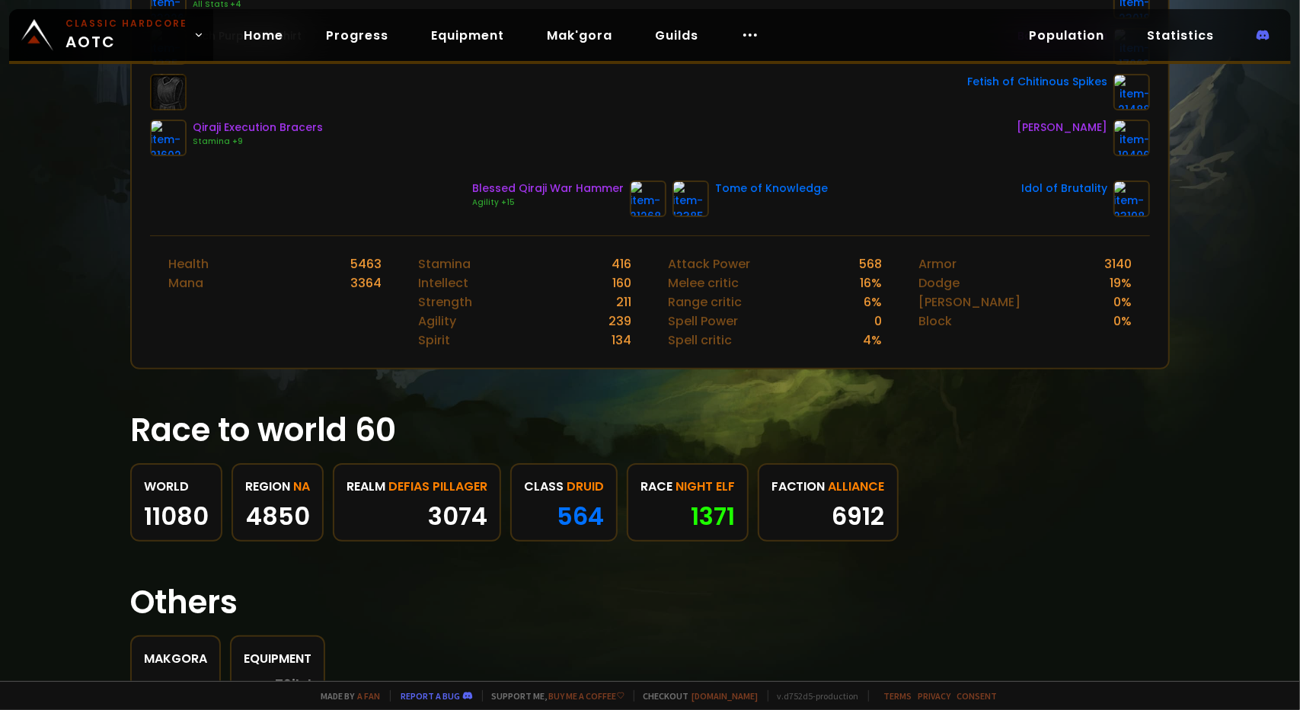
scroll to position [582, 0]
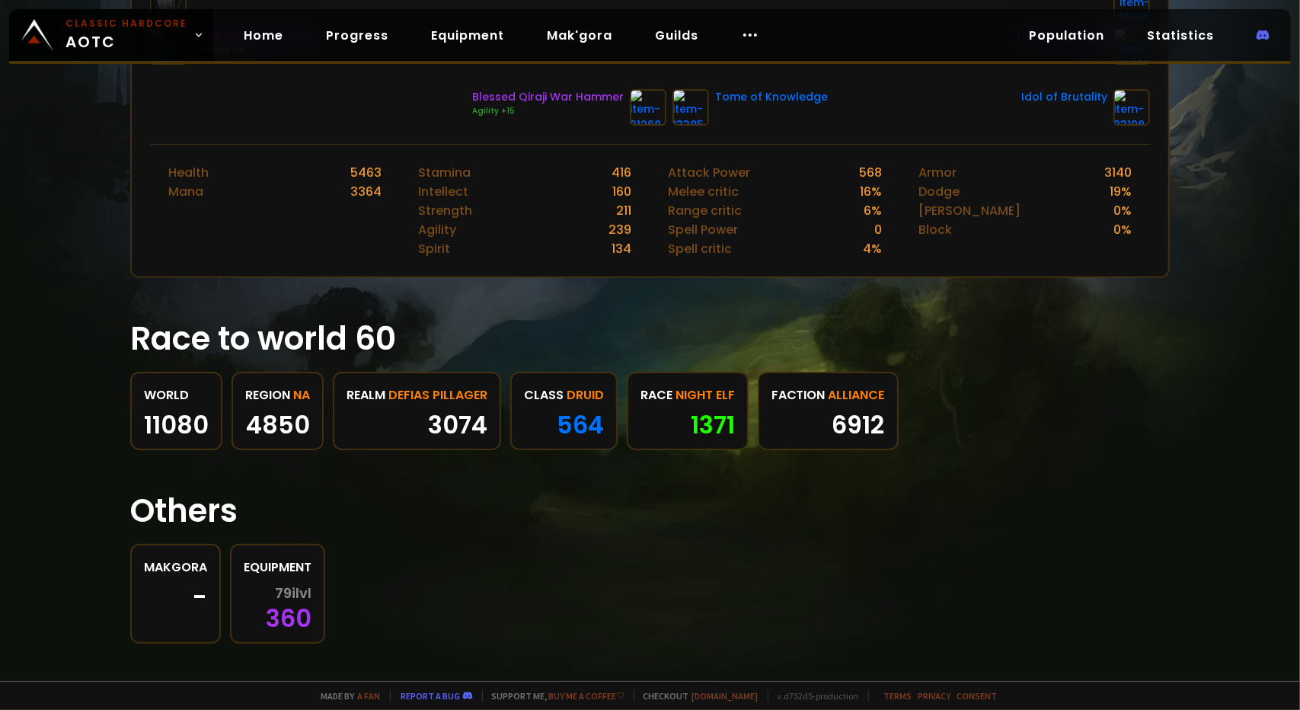
click at [160, 395] on link "World 11080" at bounding box center [176, 411] width 92 height 78
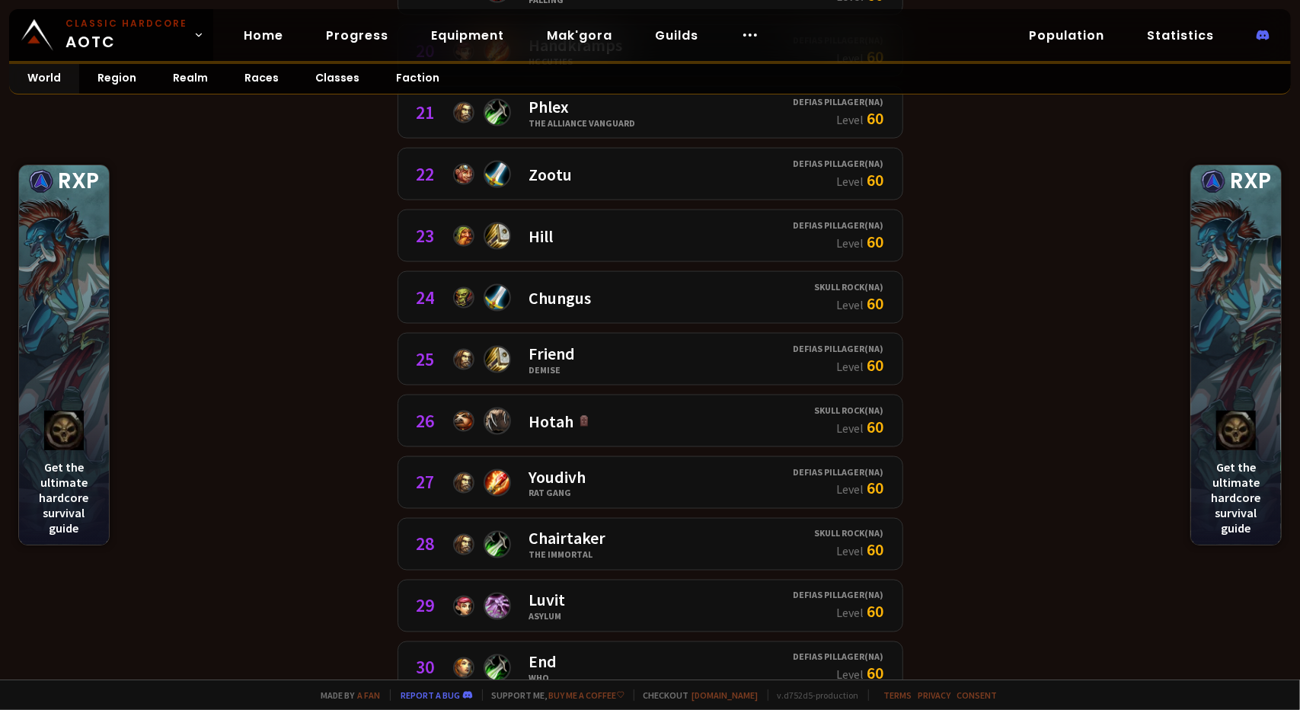
scroll to position [1827, 0]
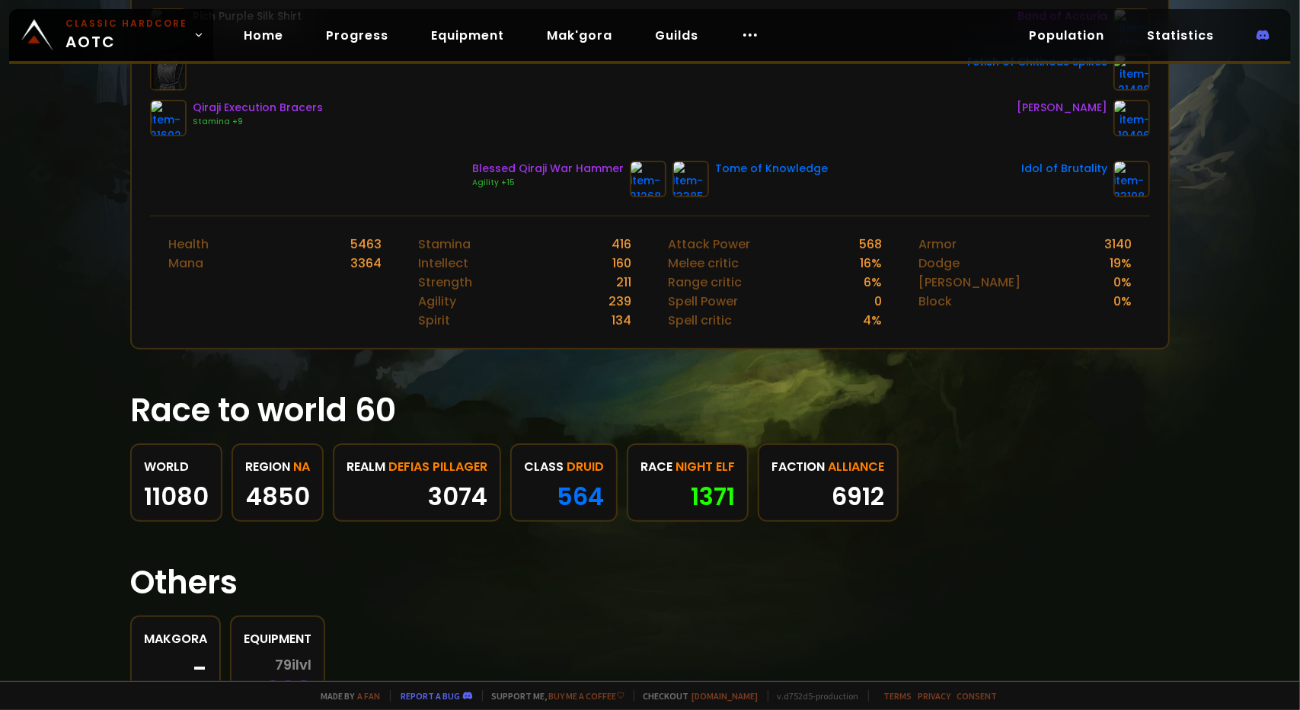
scroll to position [533, 0]
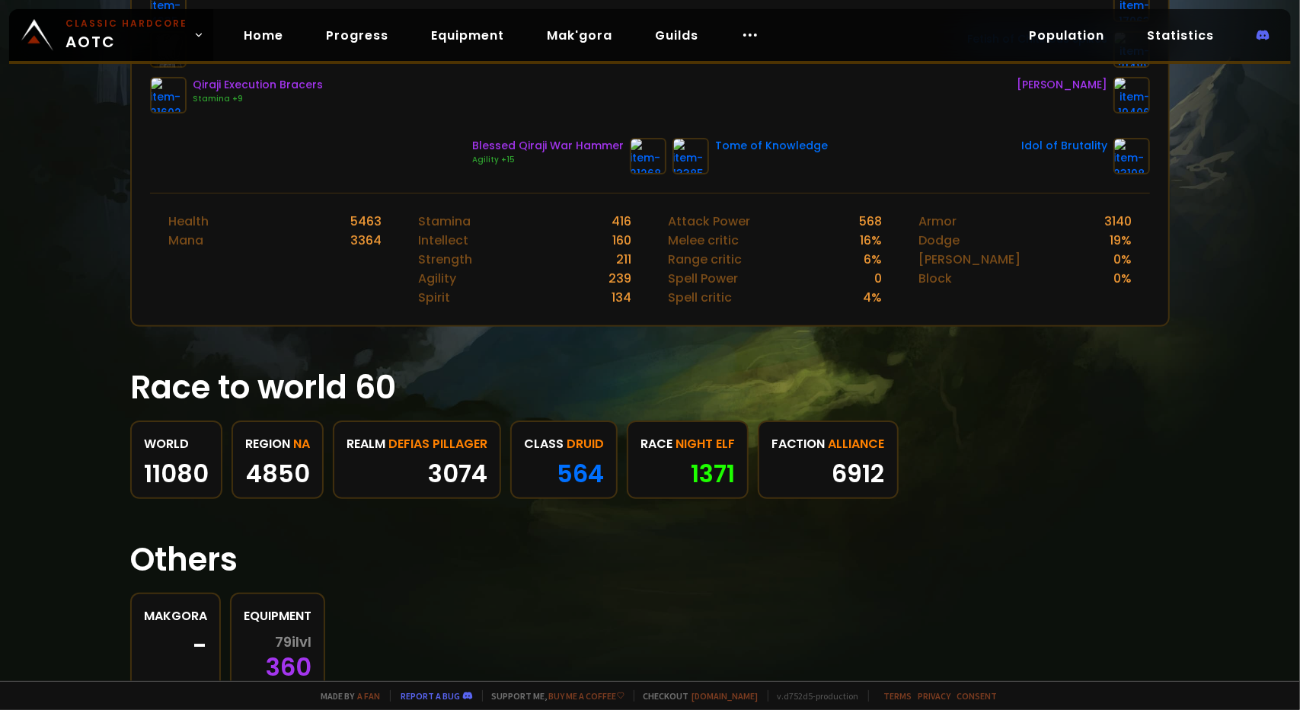
click at [576, 435] on span "Druid" at bounding box center [584, 443] width 37 height 19
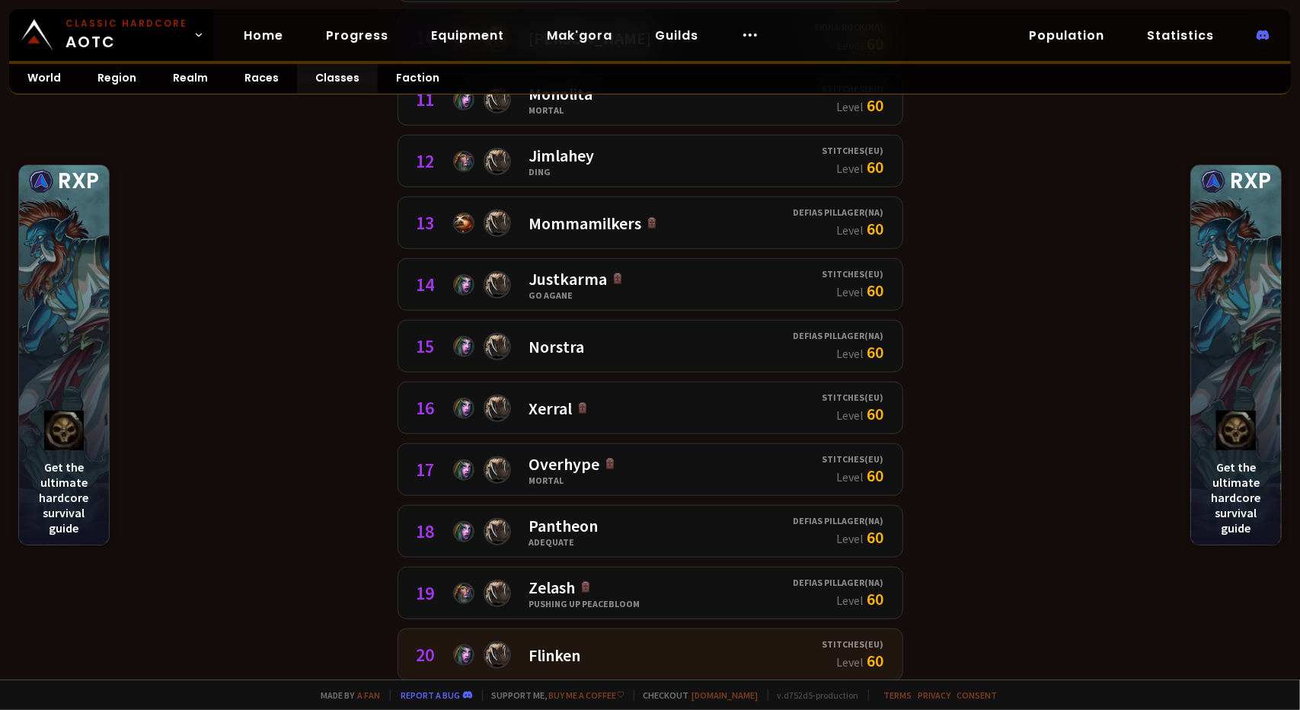
scroll to position [914, 0]
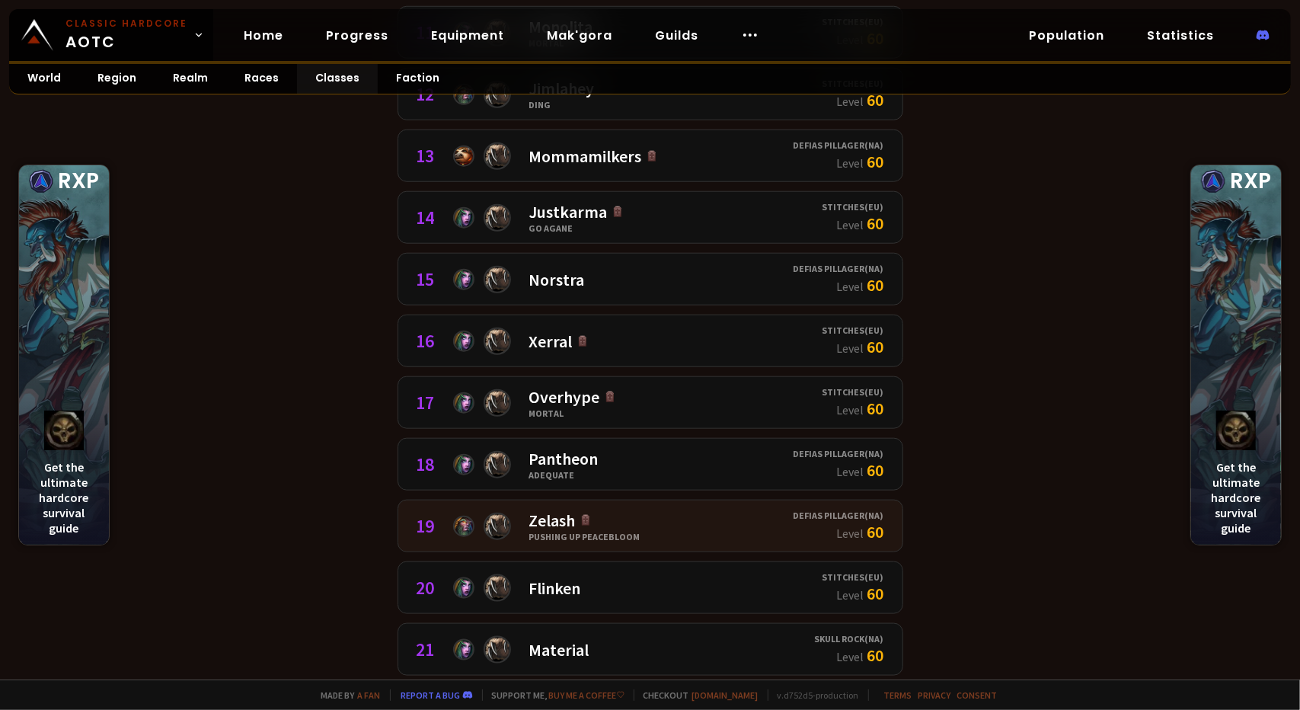
click at [538, 509] on div "Zelash" at bounding box center [584, 519] width 111 height 21
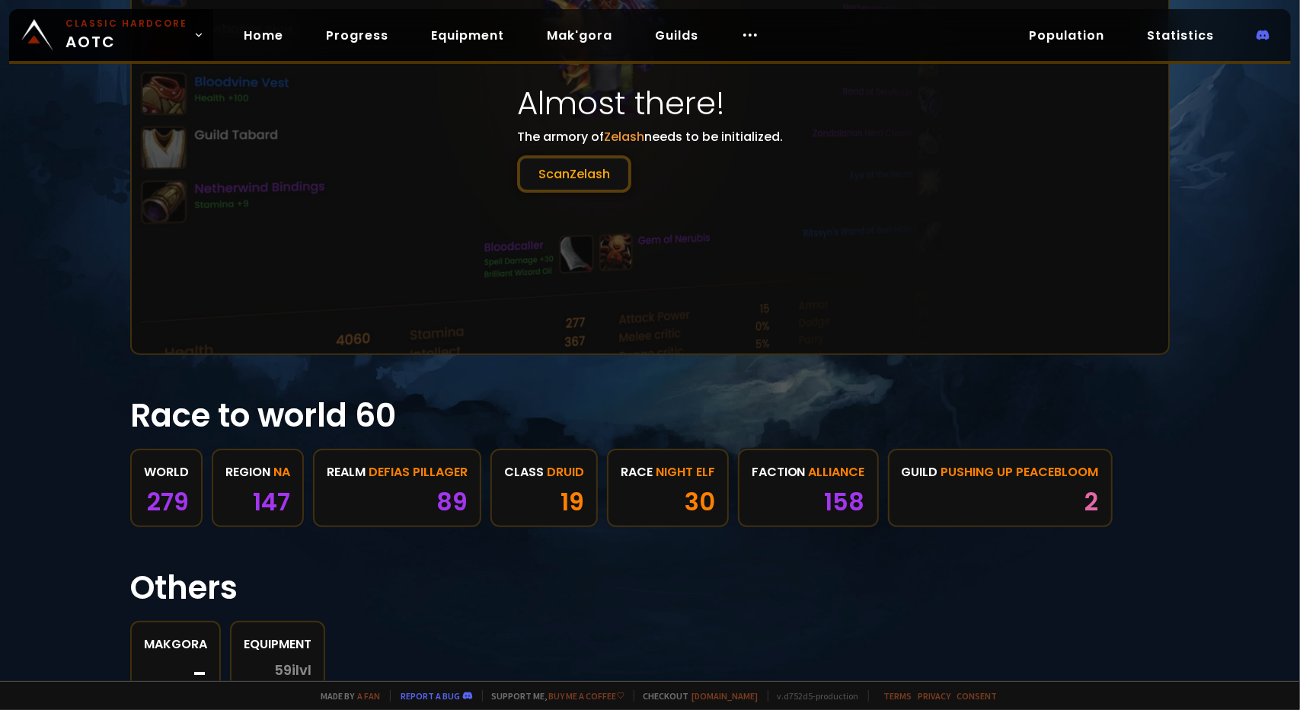
scroll to position [381, 0]
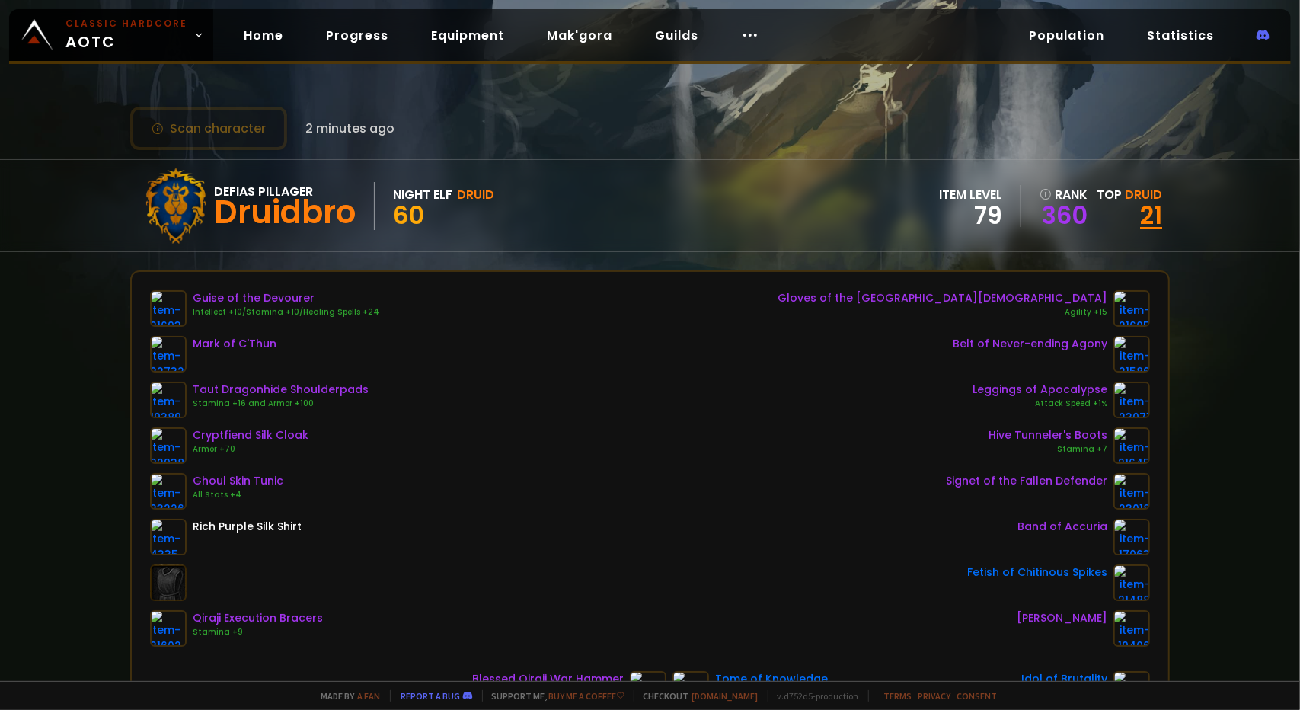
click at [1140, 206] on link "21" at bounding box center [1151, 215] width 22 height 34
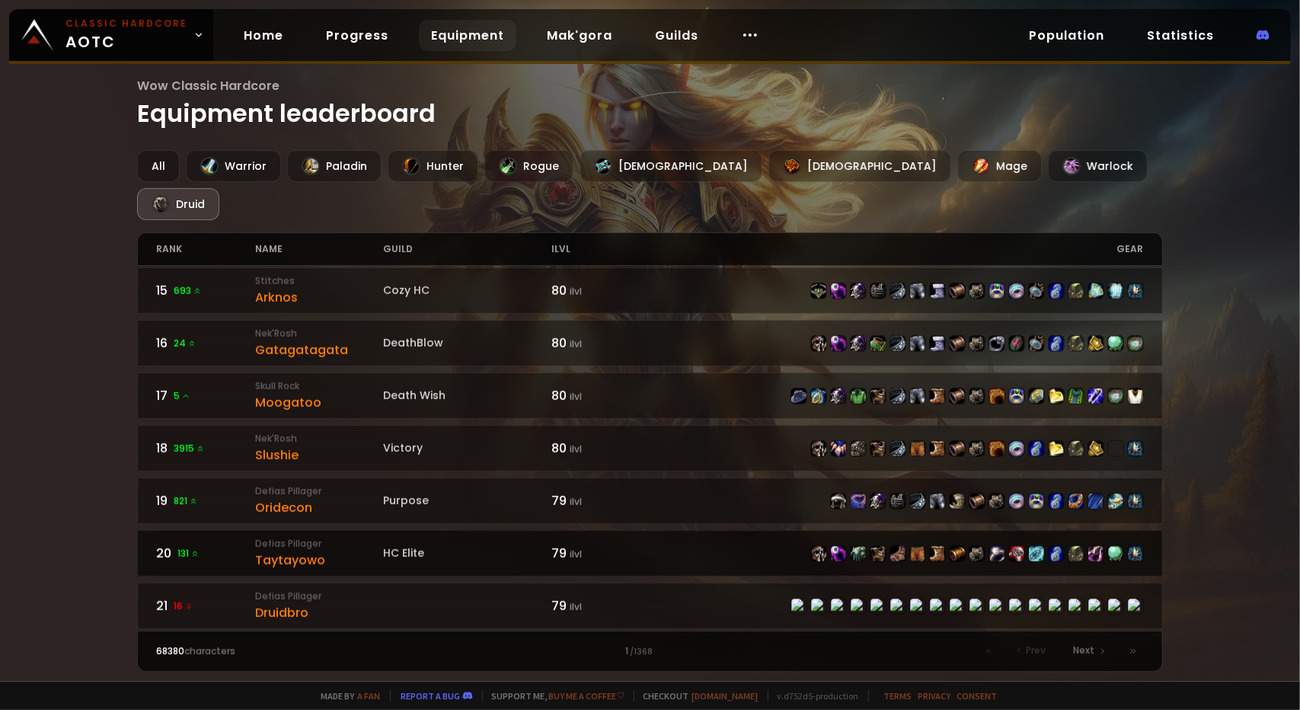
scroll to position [837, 0]
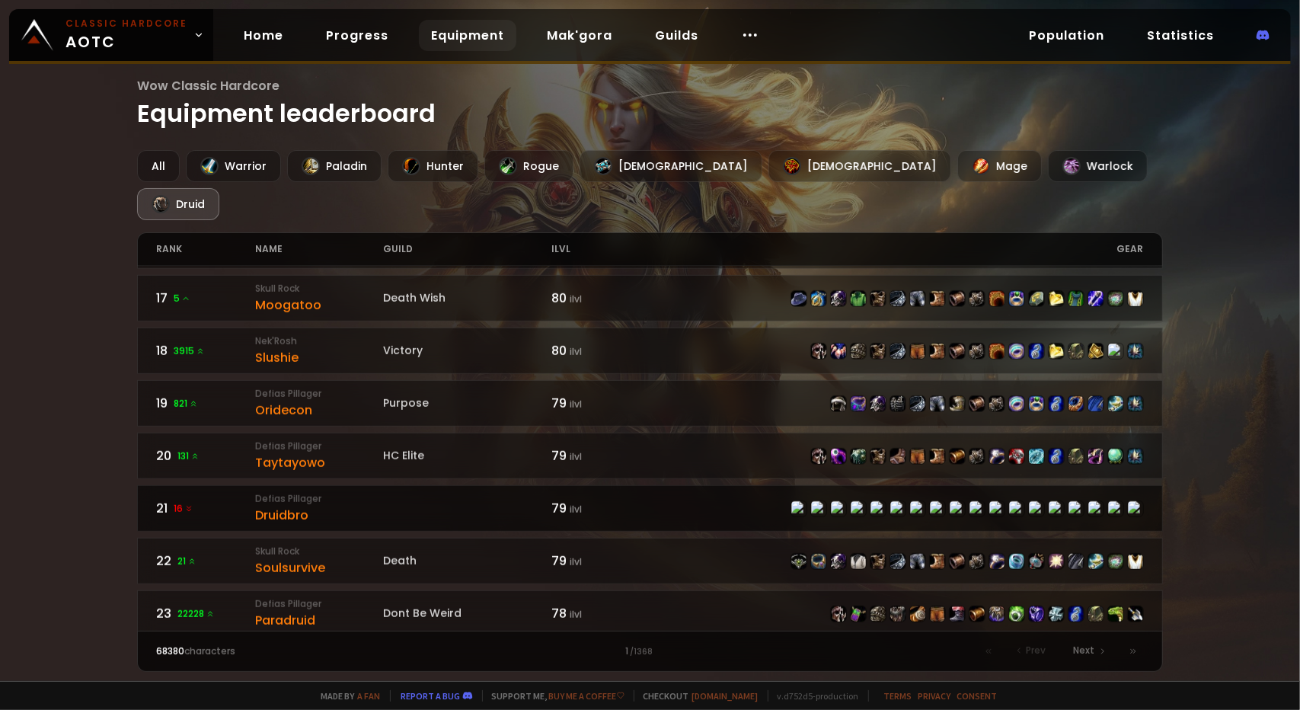
click at [181, 502] on span "16" at bounding box center [184, 509] width 20 height 14
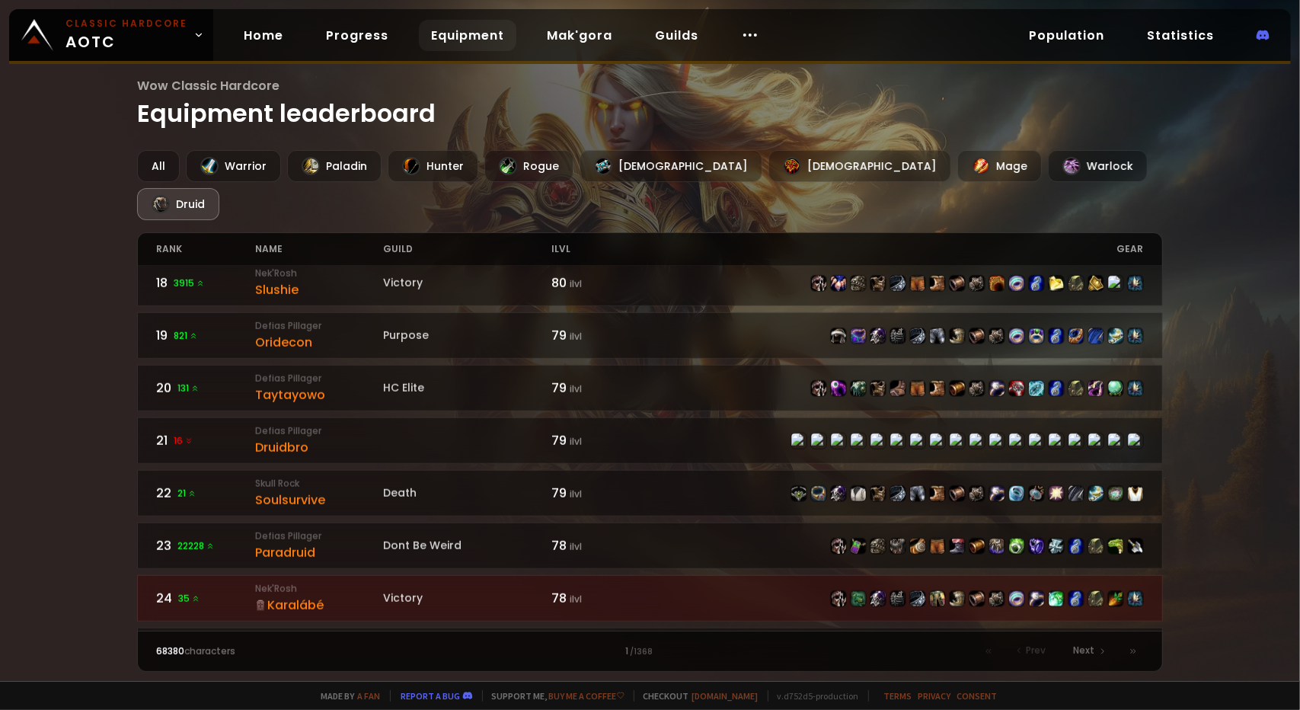
scroll to position [914, 0]
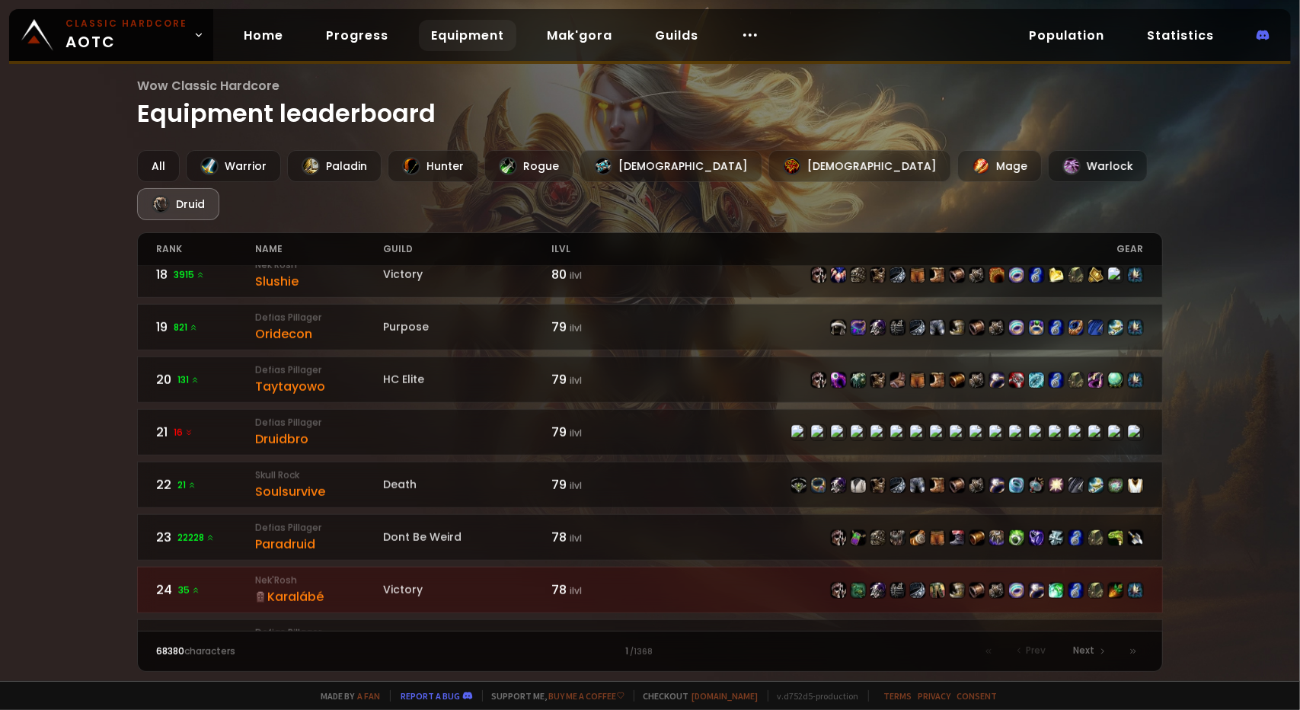
click at [219, 188] on div "Druid" at bounding box center [178, 204] width 82 height 32
click at [171, 233] on div "rank" at bounding box center [205, 249] width 99 height 32
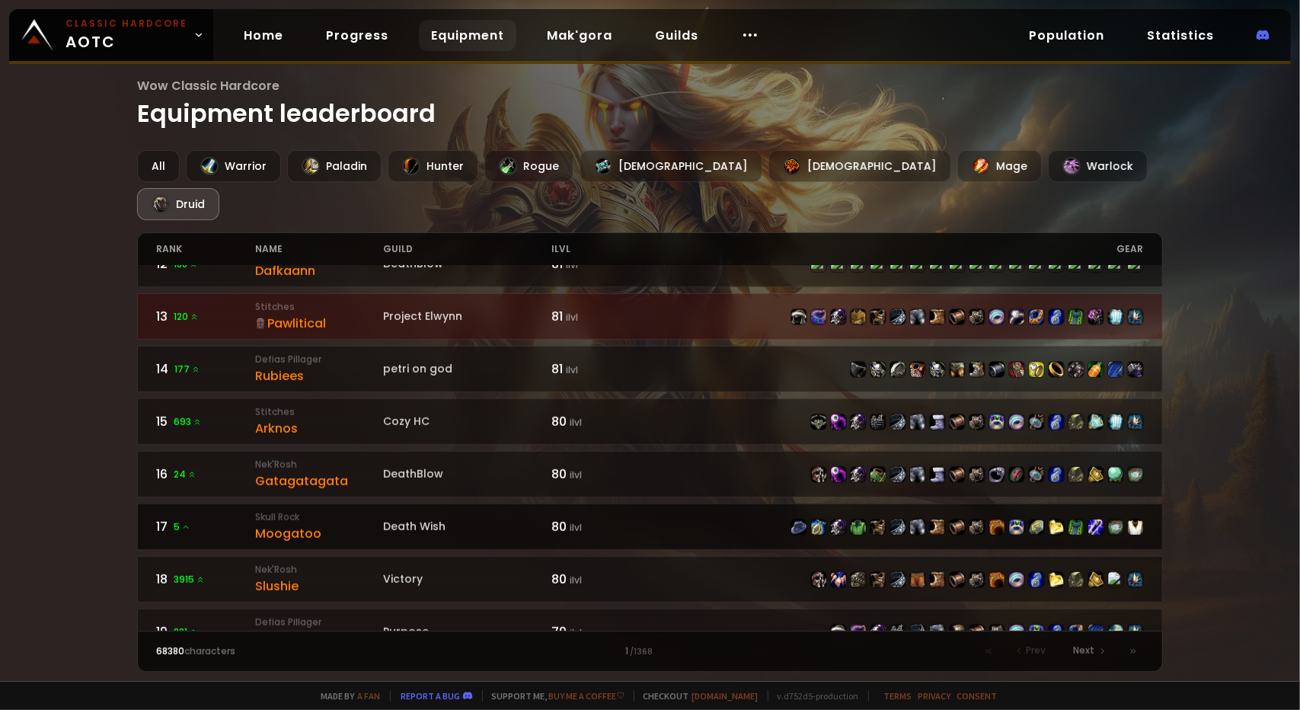
scroll to position [761, 0]
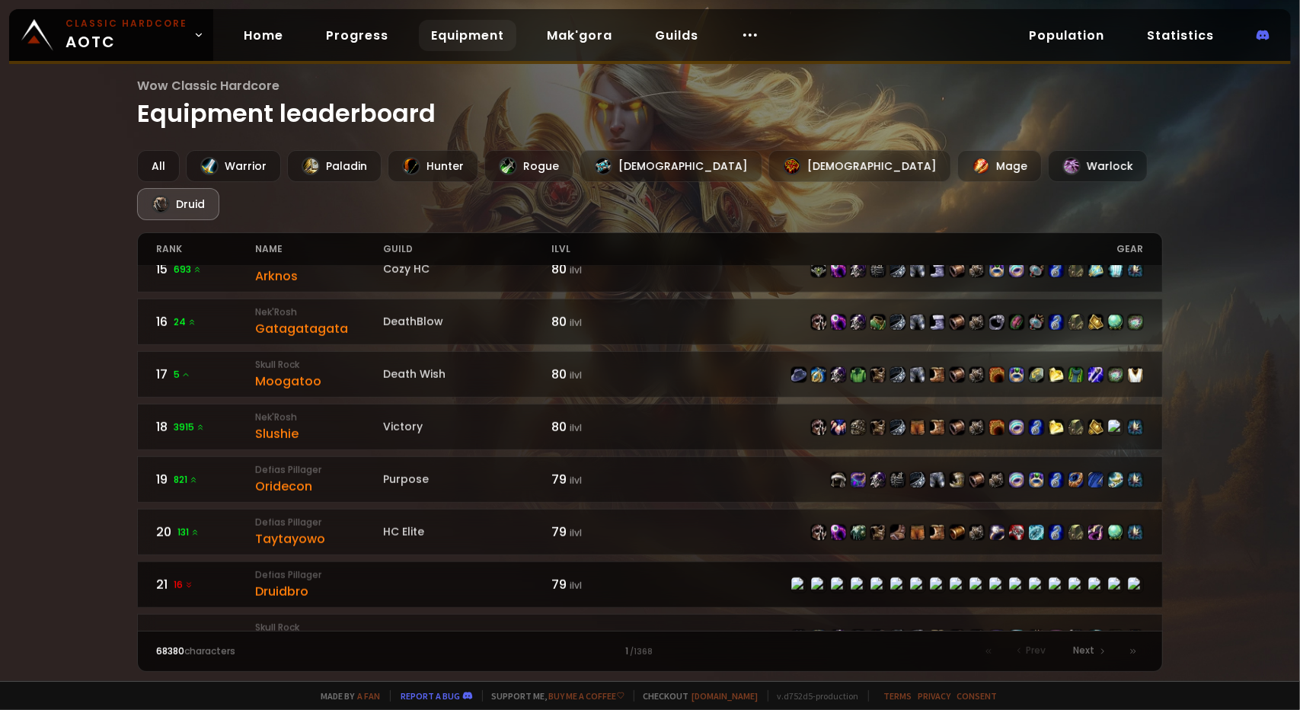
click at [264, 568] on small "Defias Pillager" at bounding box center [319, 575] width 129 height 14
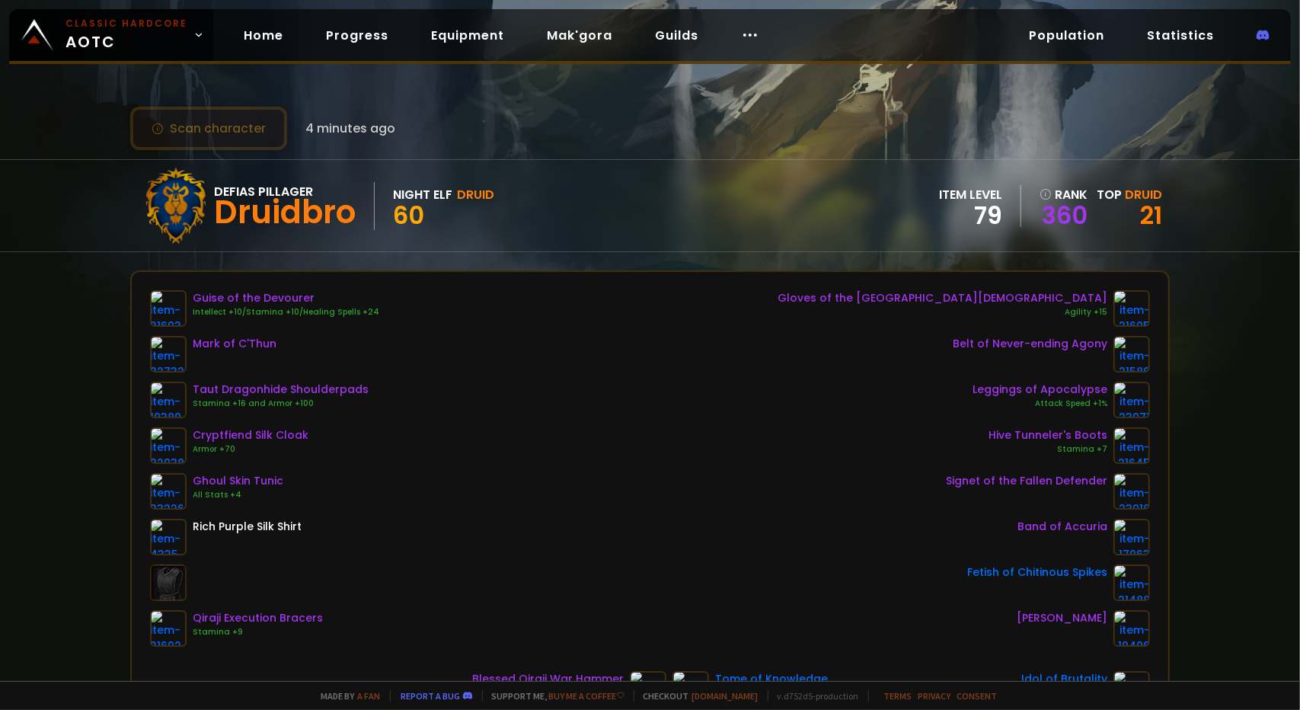
click at [211, 135] on button "Scan character" at bounding box center [208, 128] width 157 height 43
click at [1039, 193] on icon at bounding box center [1045, 194] width 12 height 12
click at [1061, 215] on link "360" at bounding box center [1063, 215] width 48 height 23
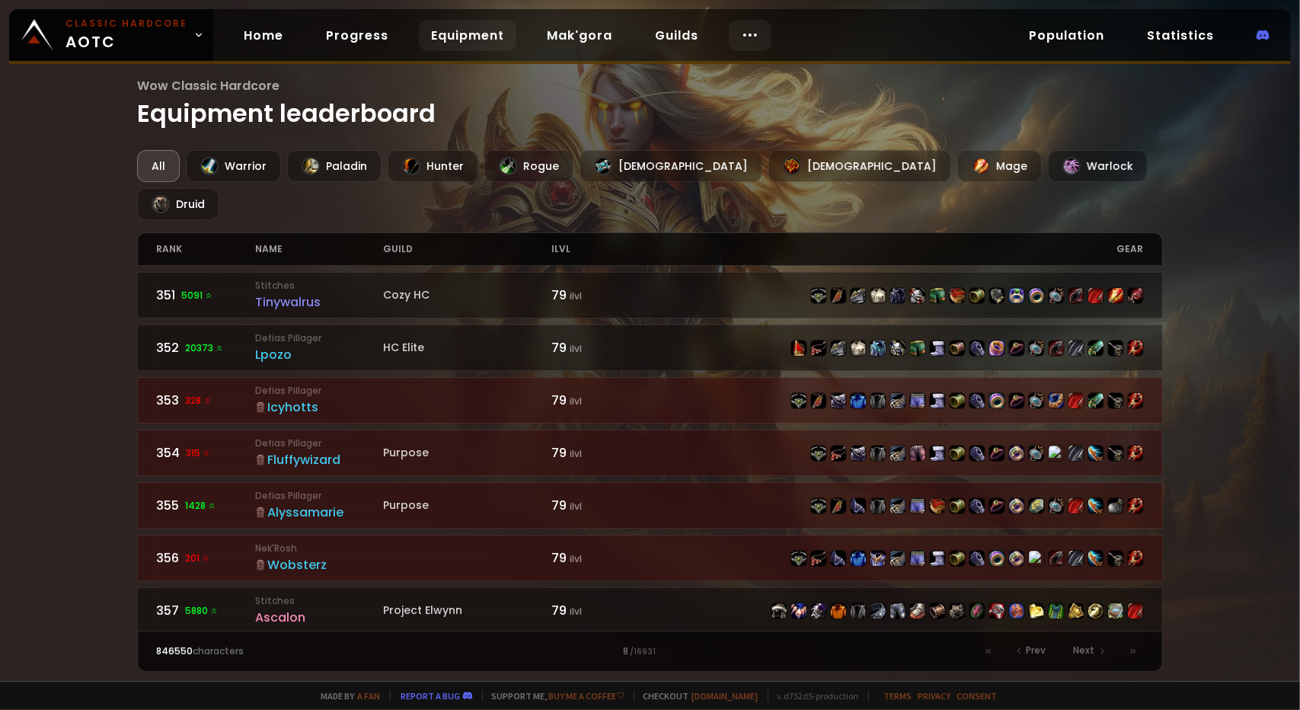
click at [747, 33] on icon at bounding box center [750, 35] width 18 height 18
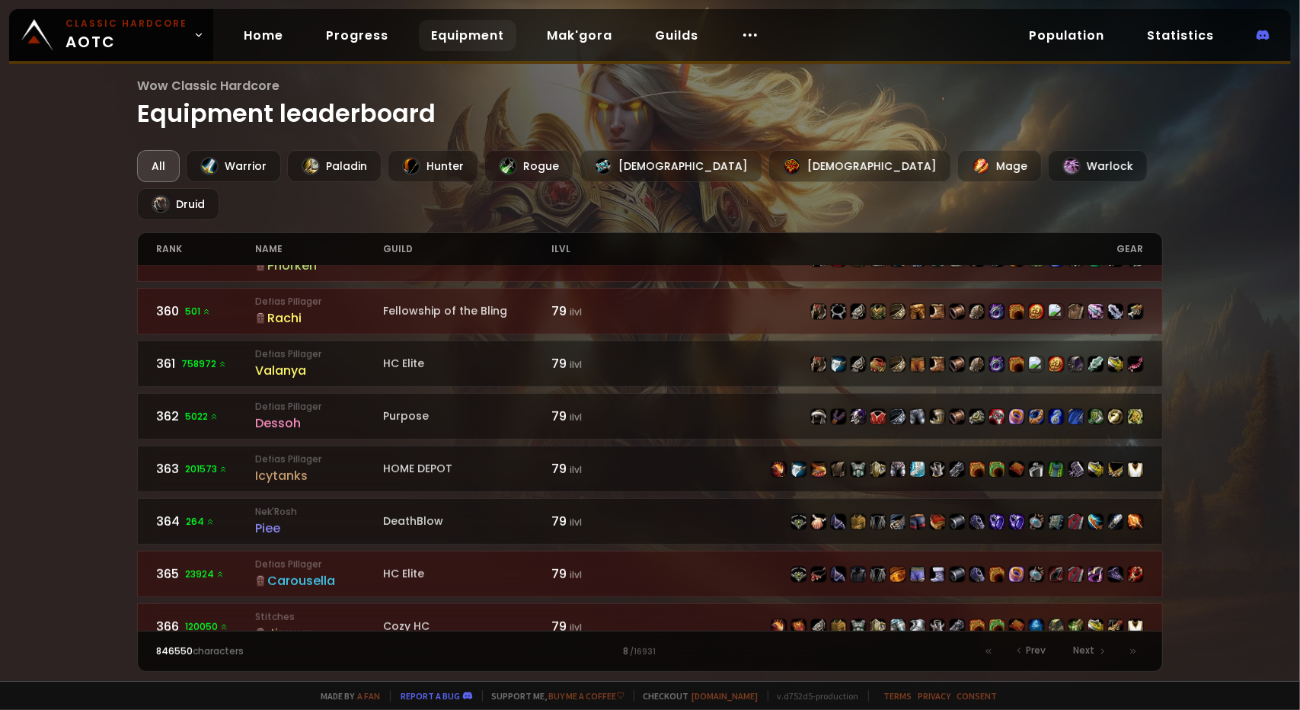
scroll to position [685, 0]
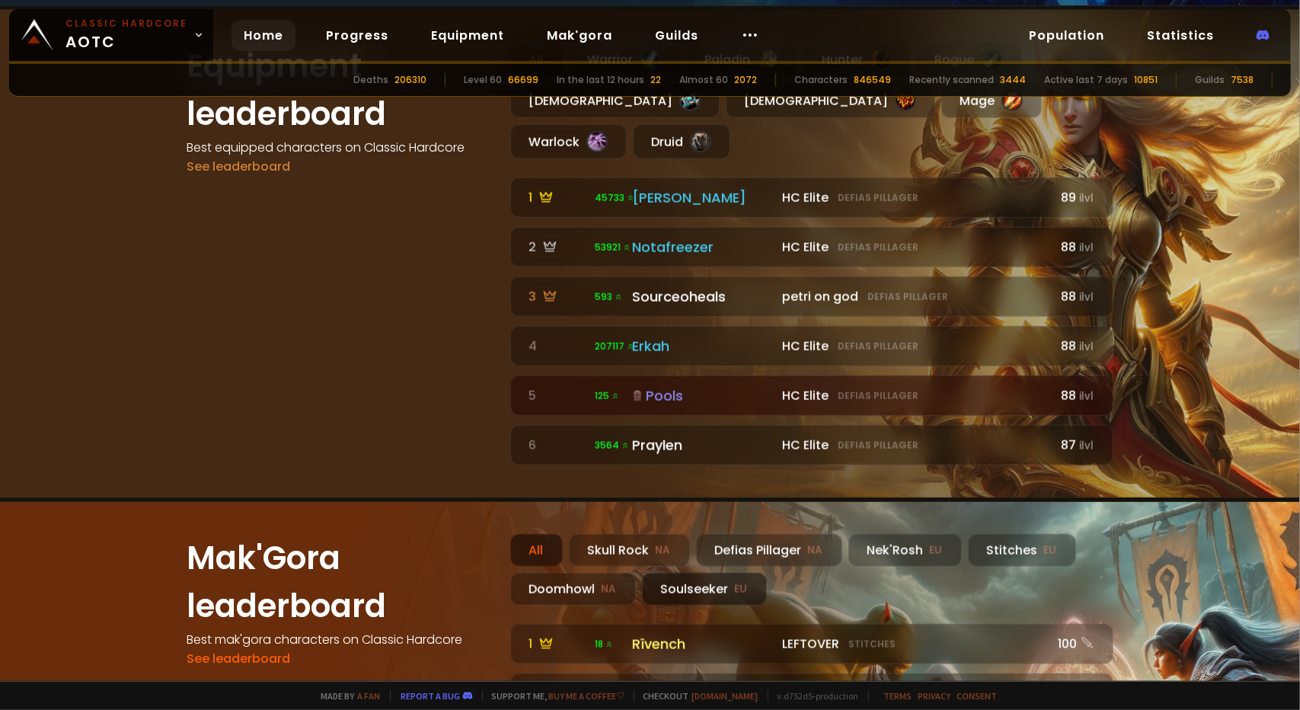
scroll to position [914, 0]
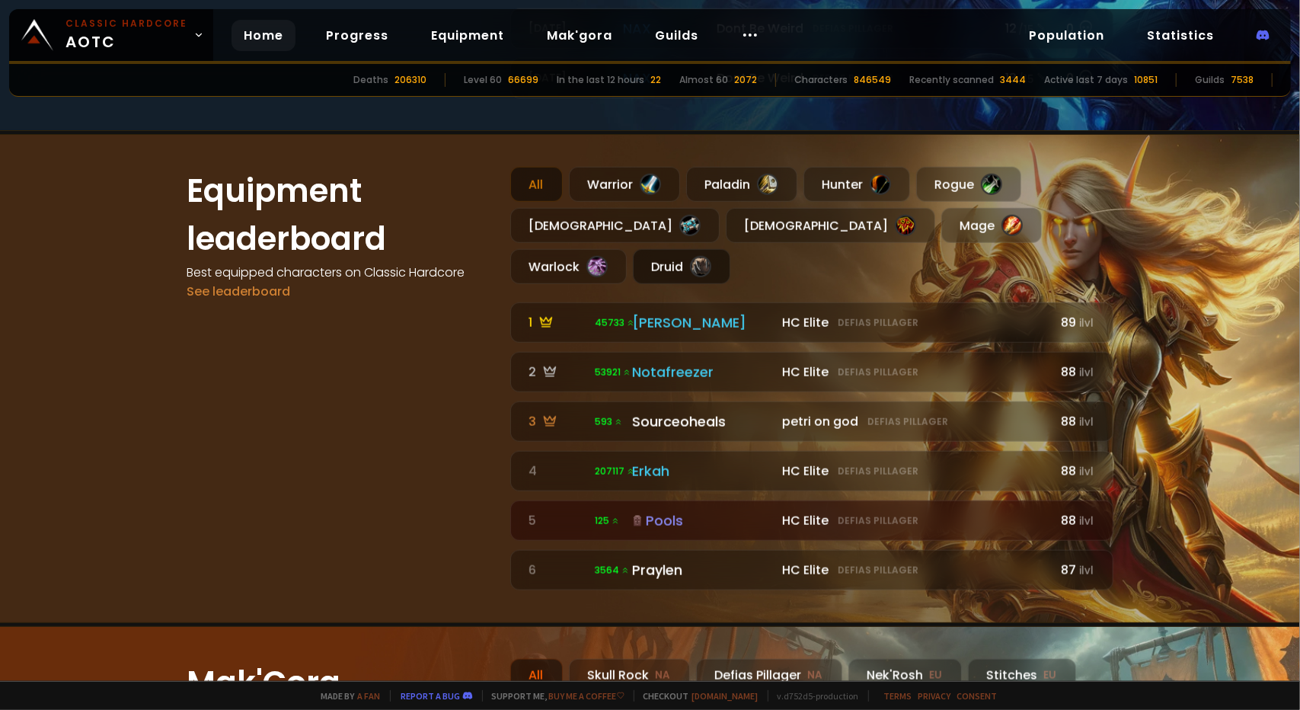
click at [730, 249] on div "Druid" at bounding box center [681, 266] width 97 height 35
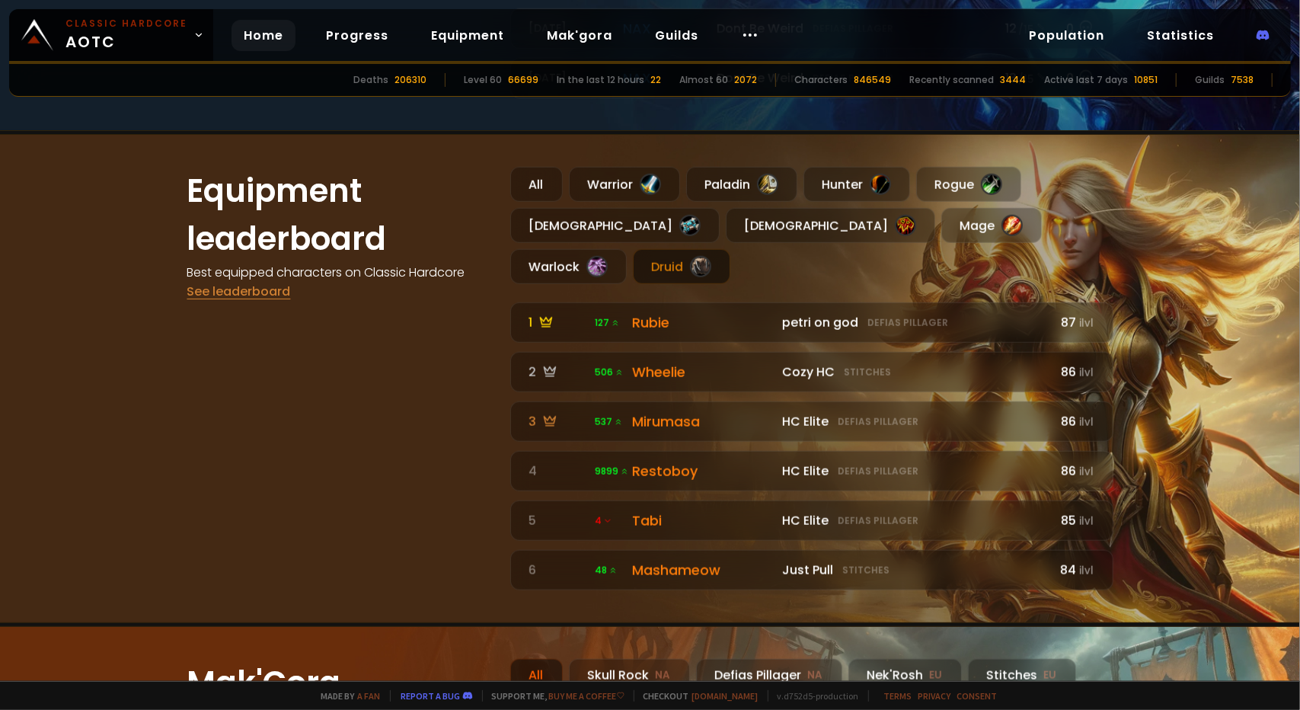
click at [234, 282] on link "See leaderboard" at bounding box center [239, 291] width 104 height 18
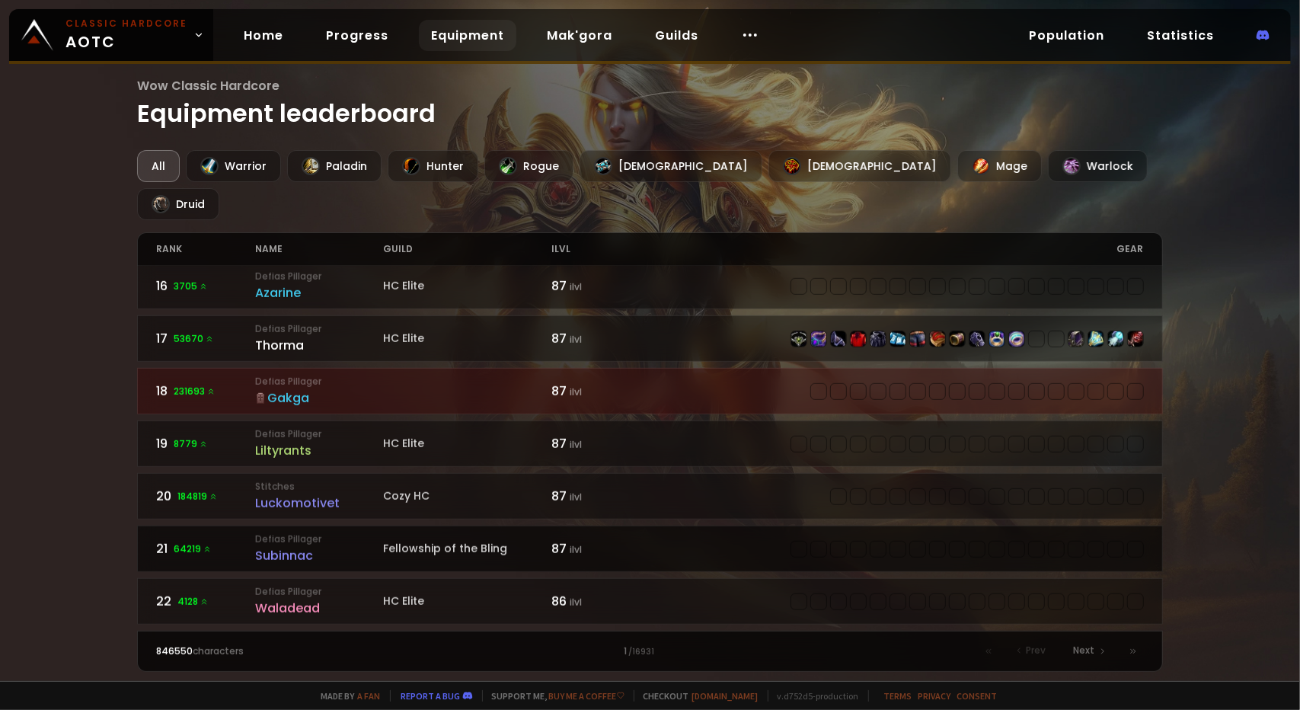
scroll to position [761, 0]
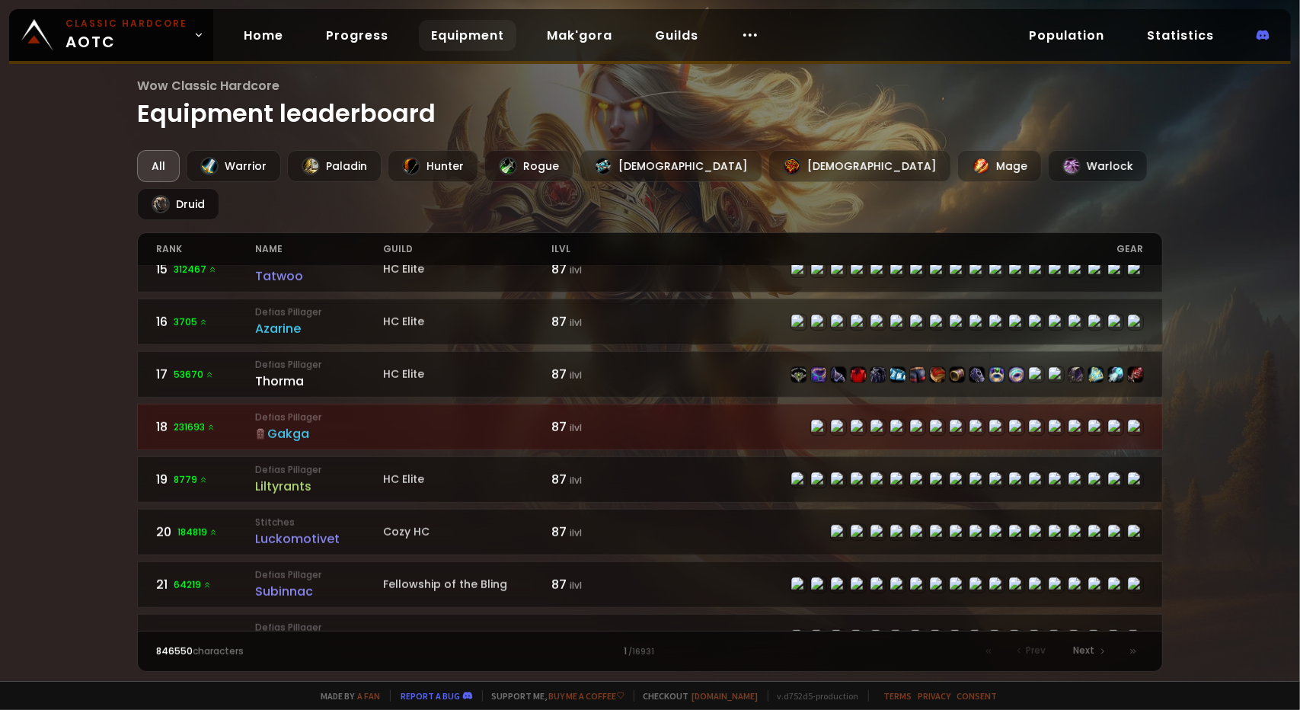
click at [219, 188] on div "Druid" at bounding box center [178, 204] width 82 height 32
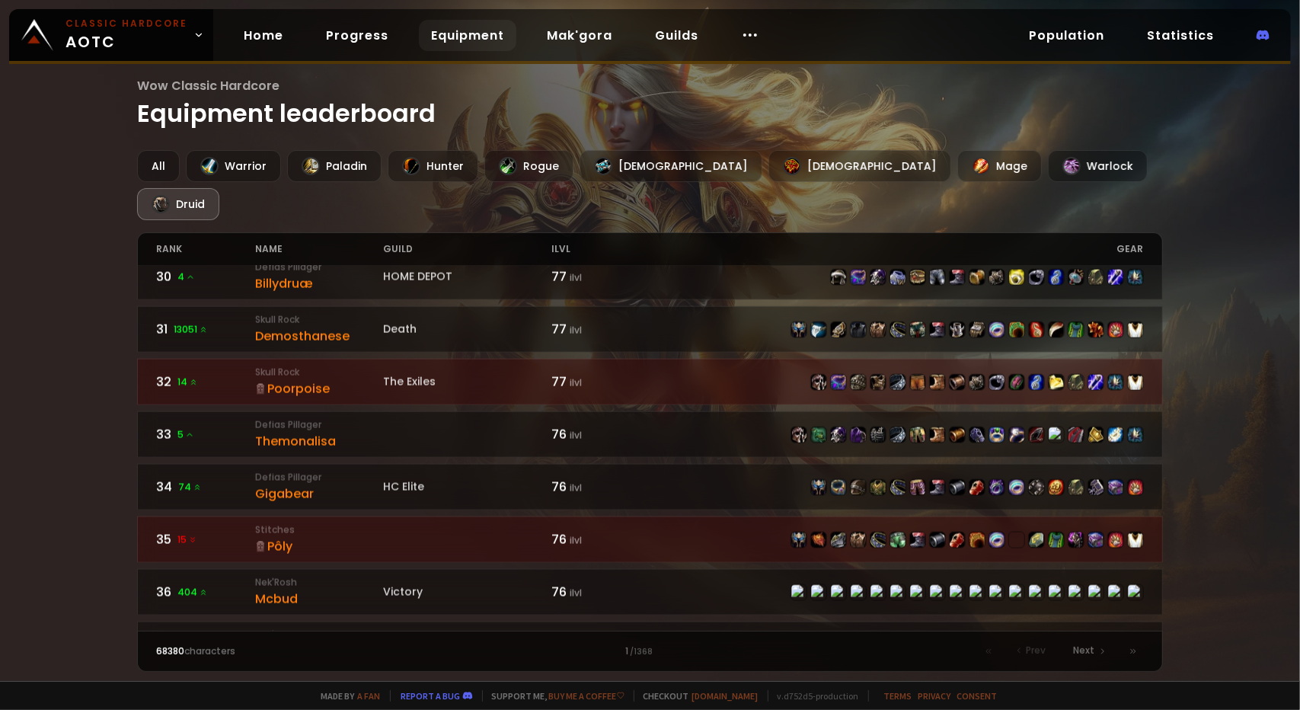
scroll to position [1675, 0]
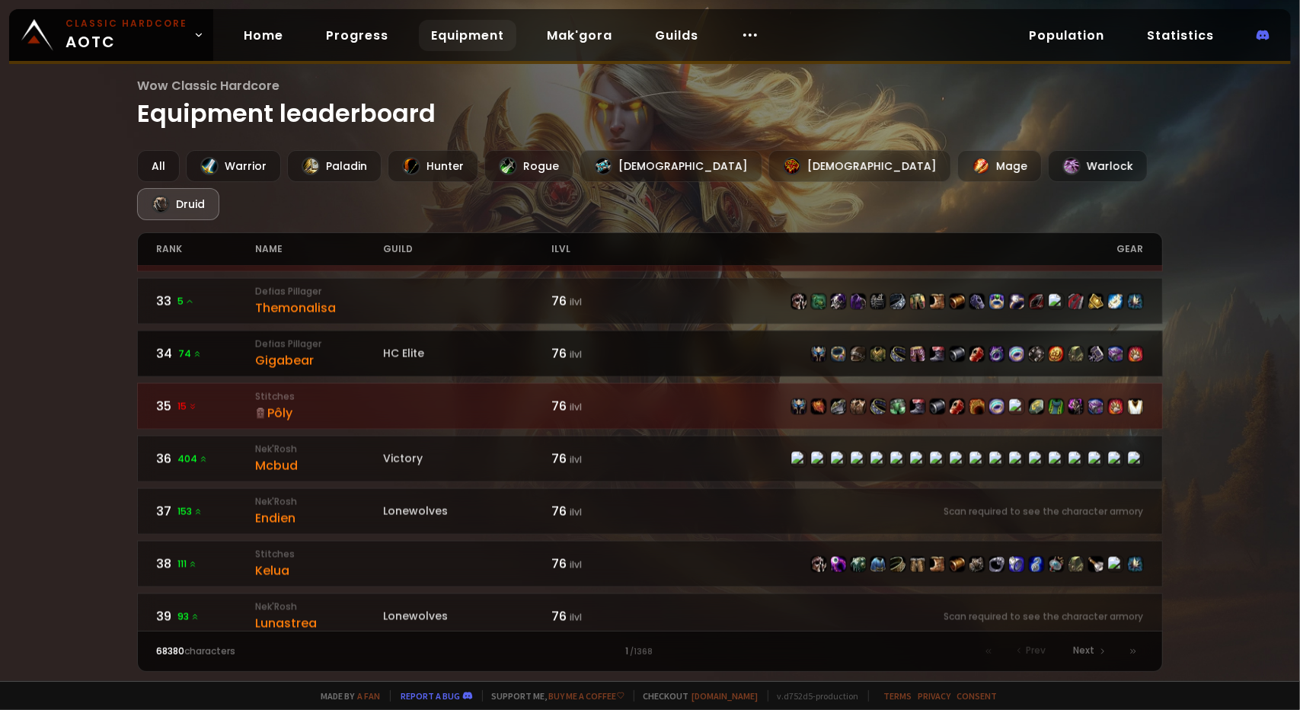
click at [189, 347] on span "74" at bounding box center [190, 354] width 24 height 14
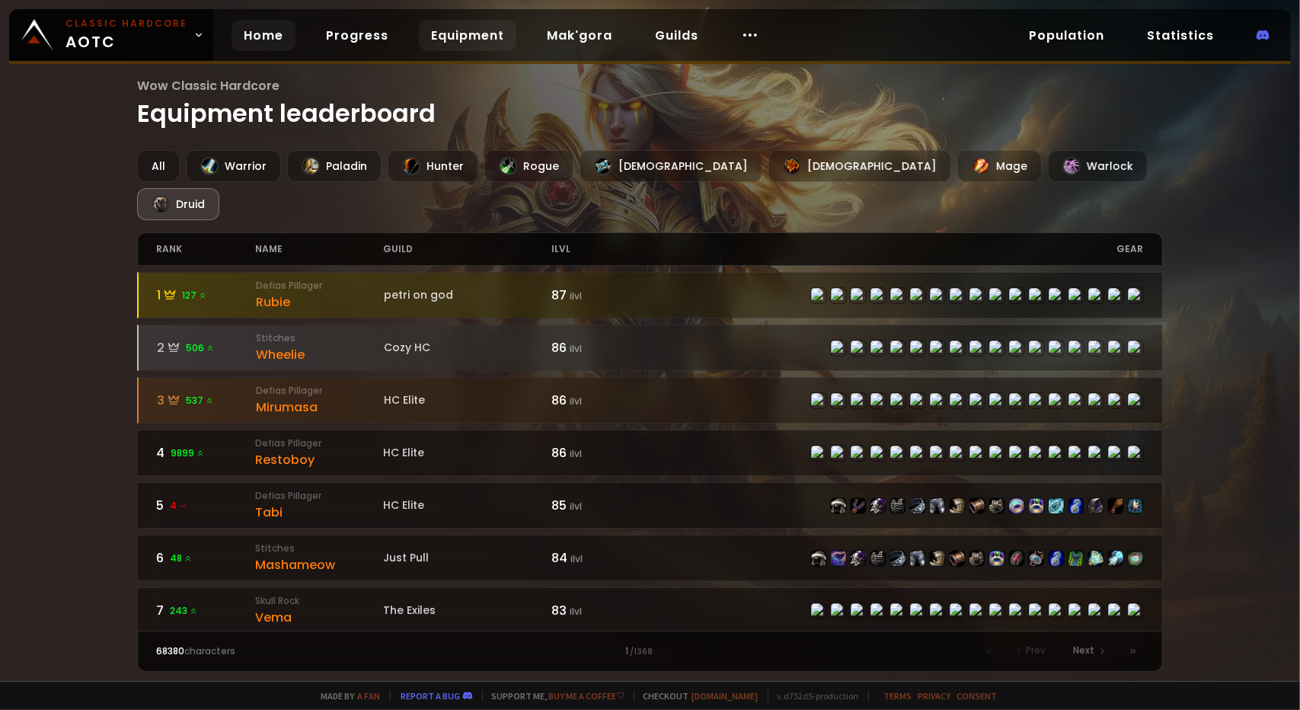
click at [253, 34] on link "Home" at bounding box center [263, 35] width 64 height 31
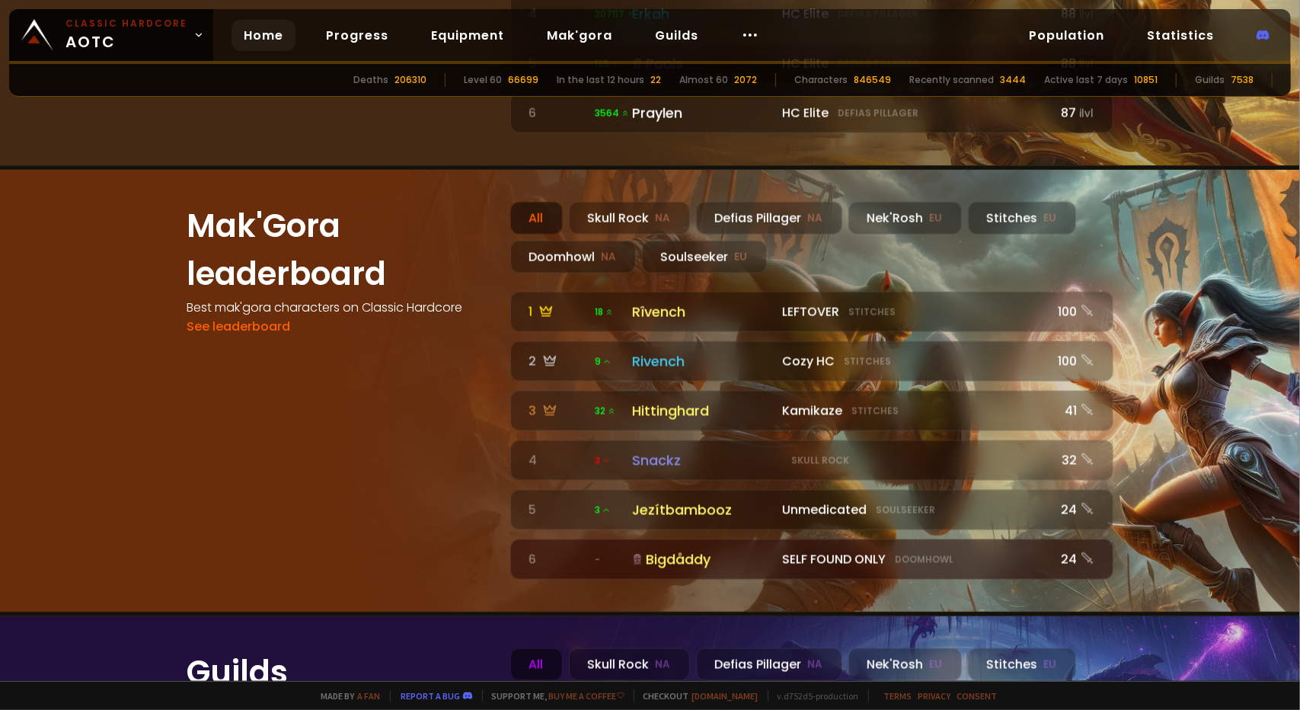
scroll to position [1658, 0]
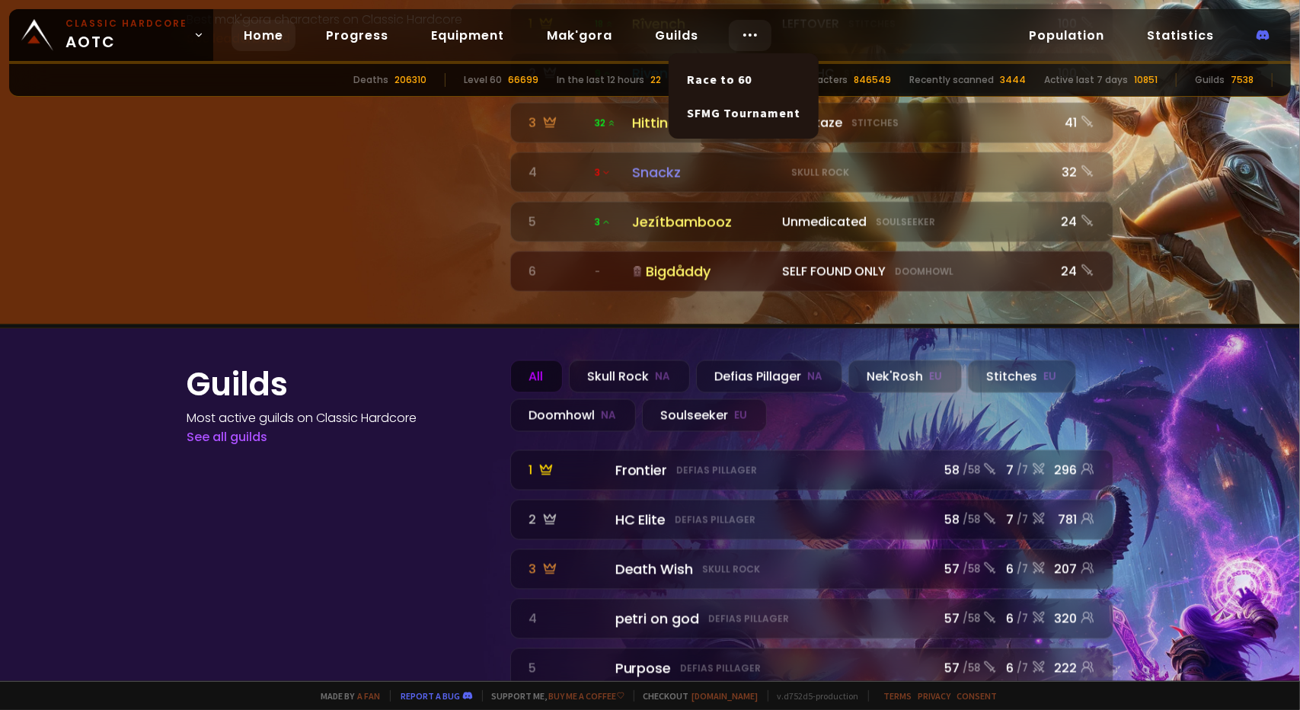
click at [743, 34] on icon at bounding box center [750, 35] width 18 height 18
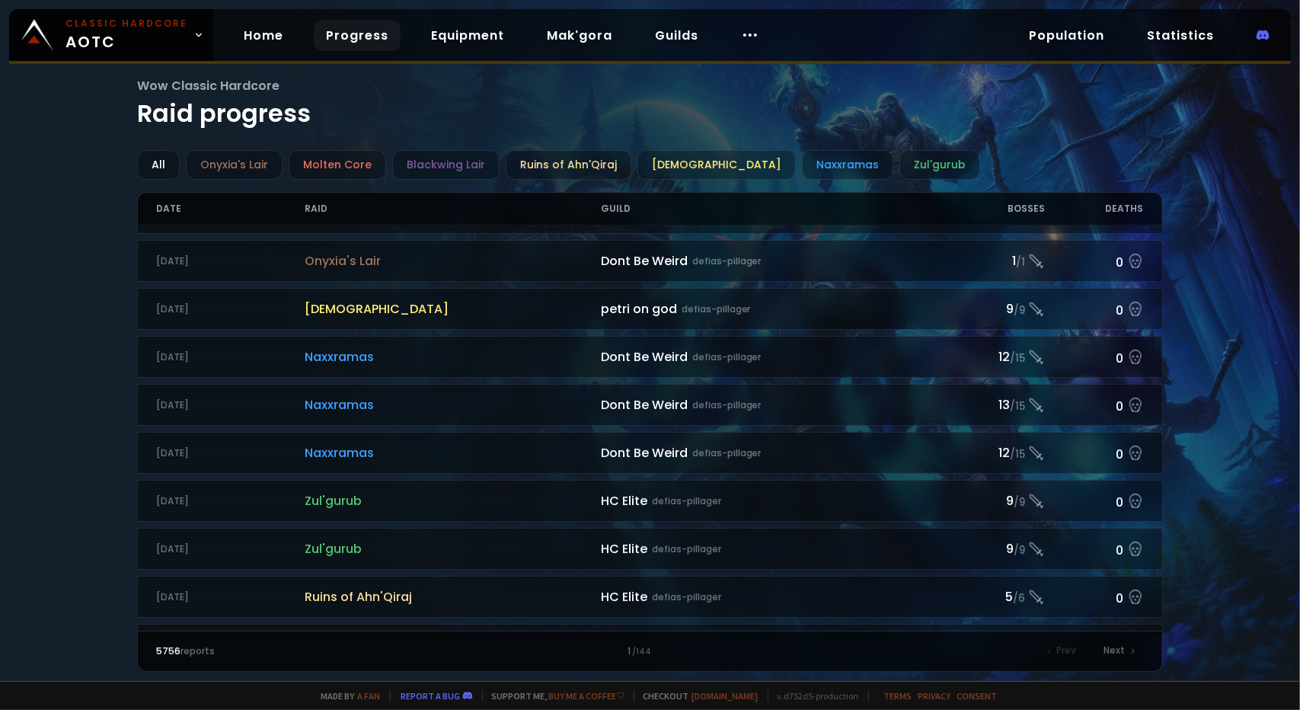
scroll to position [533, 0]
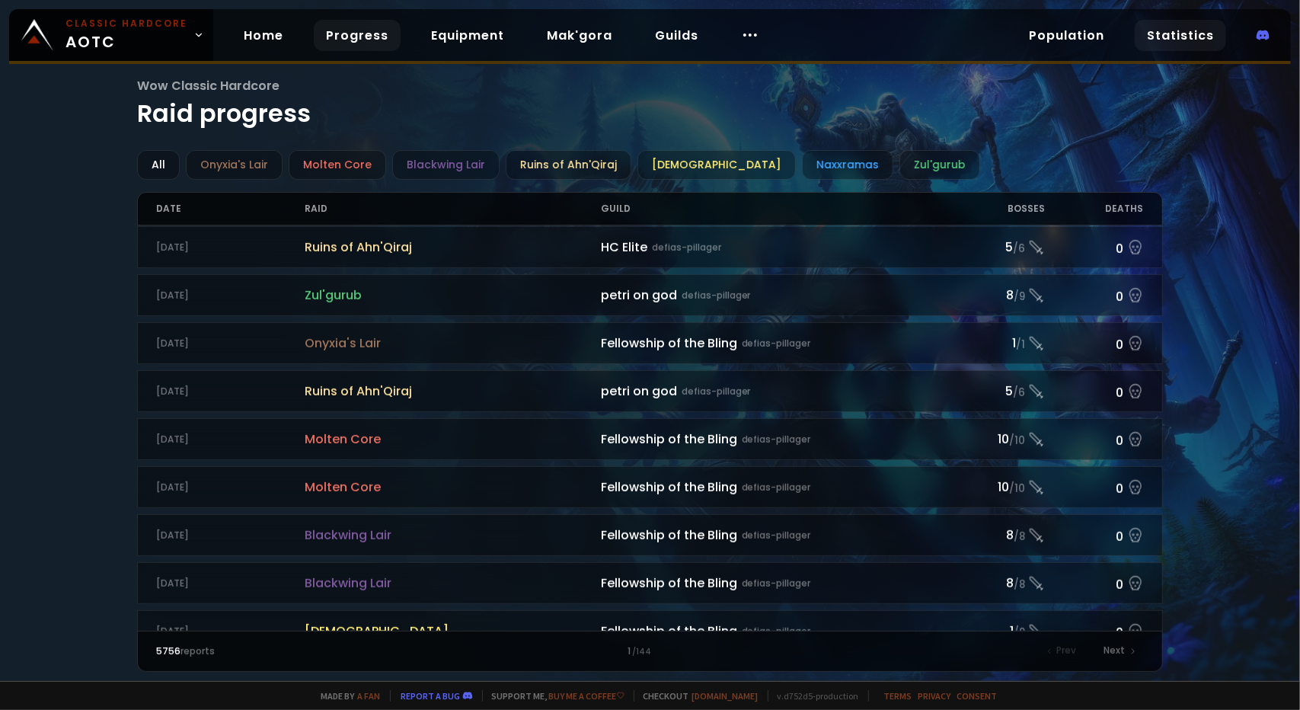
click at [1166, 35] on link "Statistics" at bounding box center [1179, 35] width 91 height 31
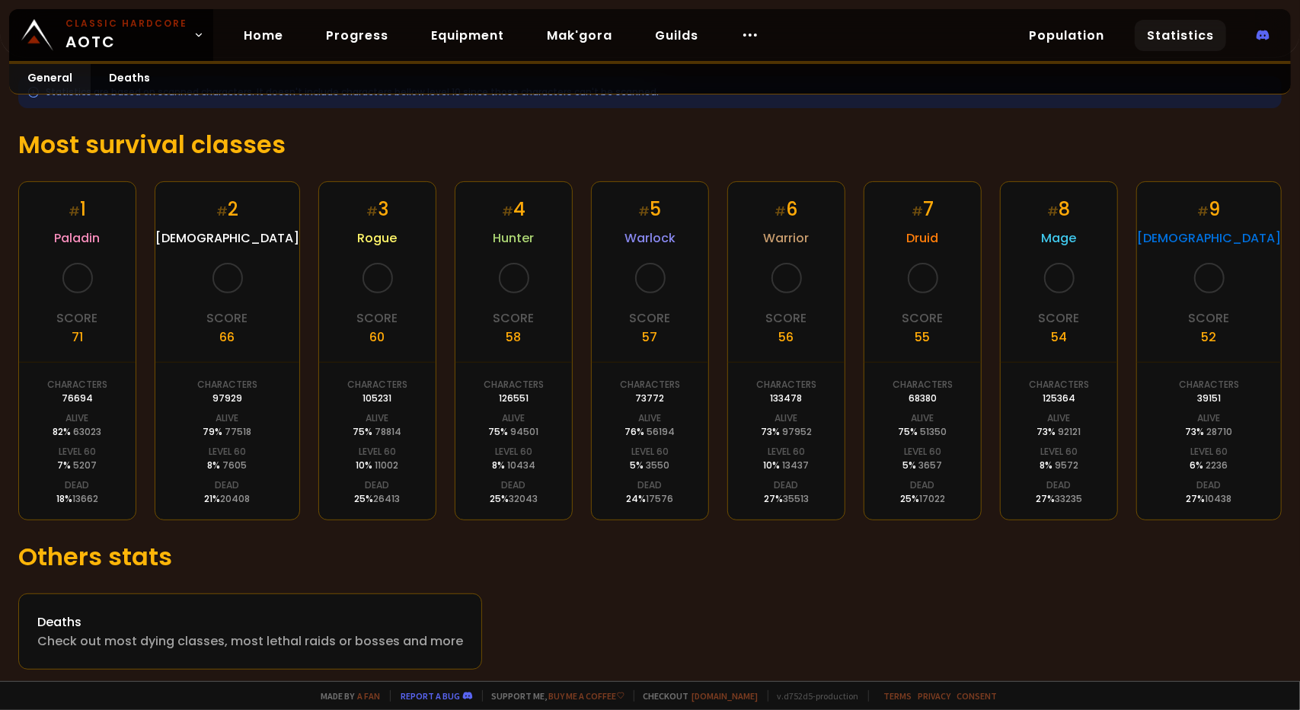
scroll to position [210, 0]
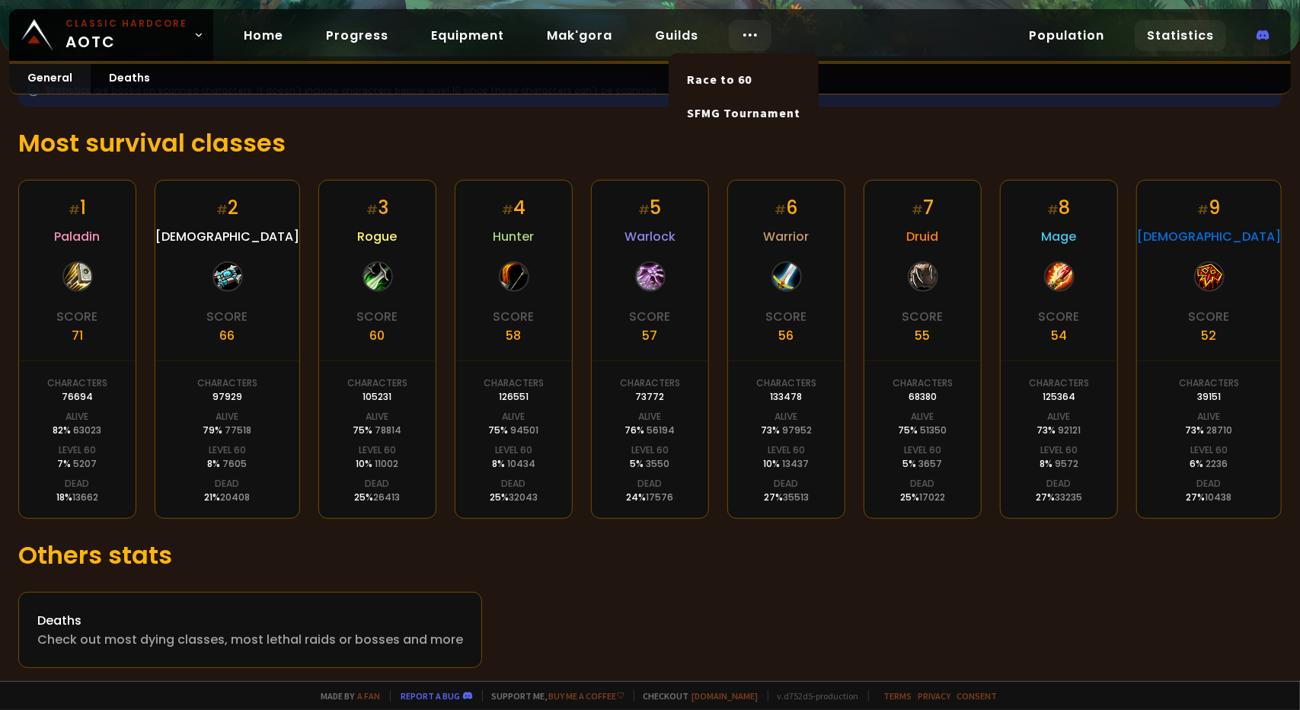
click at [743, 33] on icon at bounding box center [750, 35] width 18 height 18
click at [1081, 33] on link "Population" at bounding box center [1066, 35] width 100 height 31
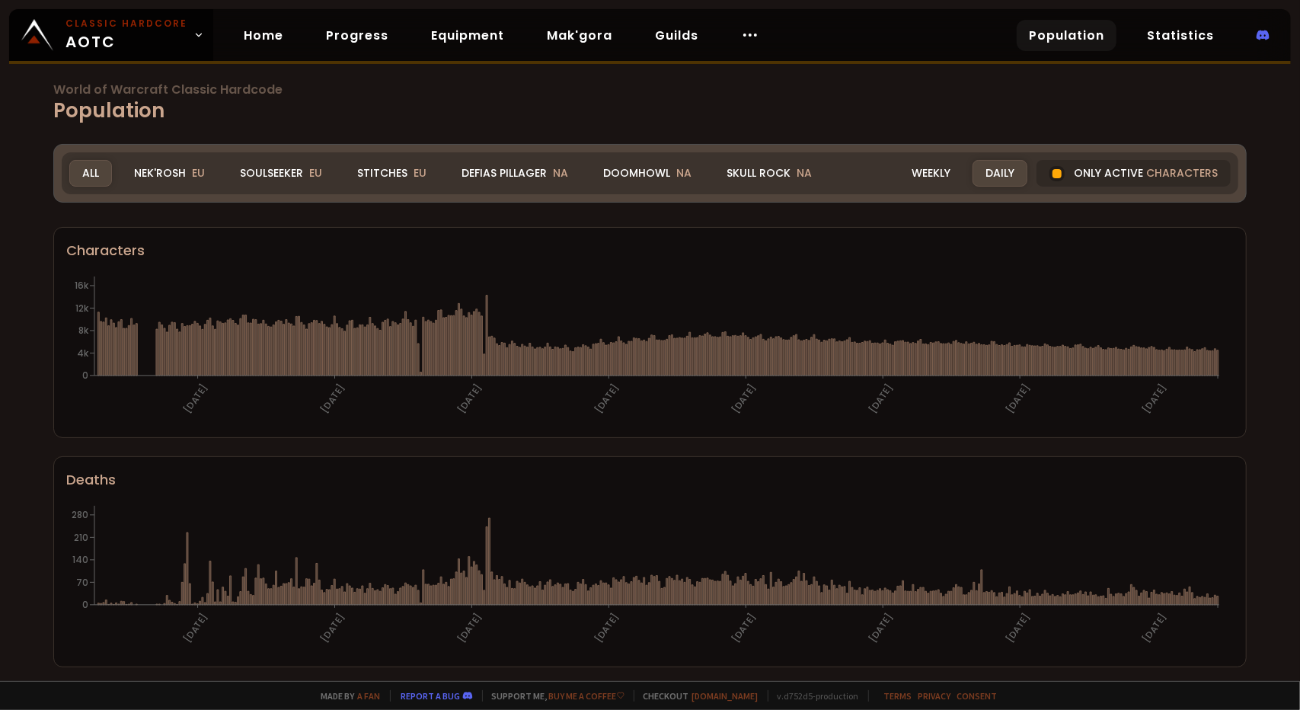
click at [637, 159] on div "Realm All All Nek'Rosh EU Soulseeker EU Stitches EU Defias Pillager NA Doomhowl…" at bounding box center [650, 173] width 1176 height 42
click at [640, 167] on div "Doomhowl NA" at bounding box center [647, 173] width 114 height 27
